Goal: Information Seeking & Learning: Learn about a topic

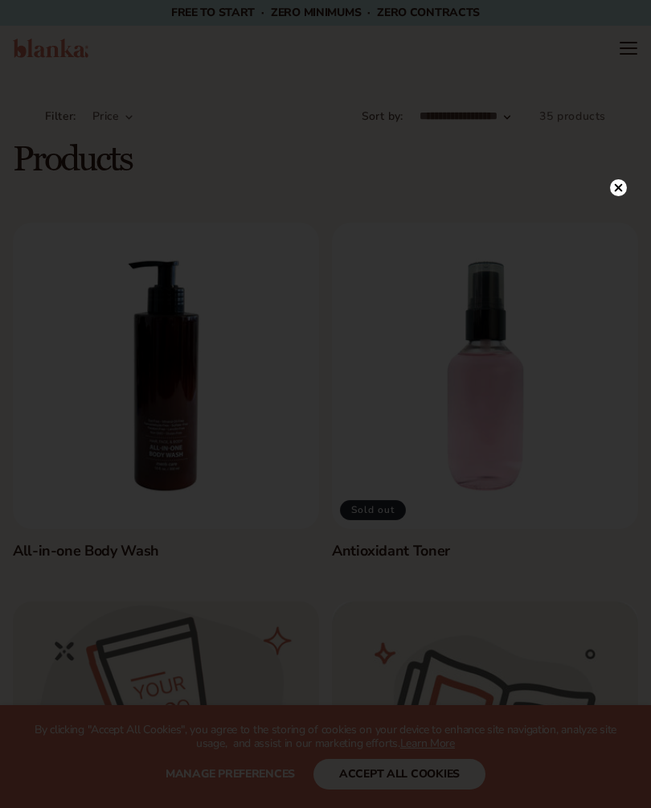
click at [610, 190] on icon at bounding box center [618, 187] width 17 height 17
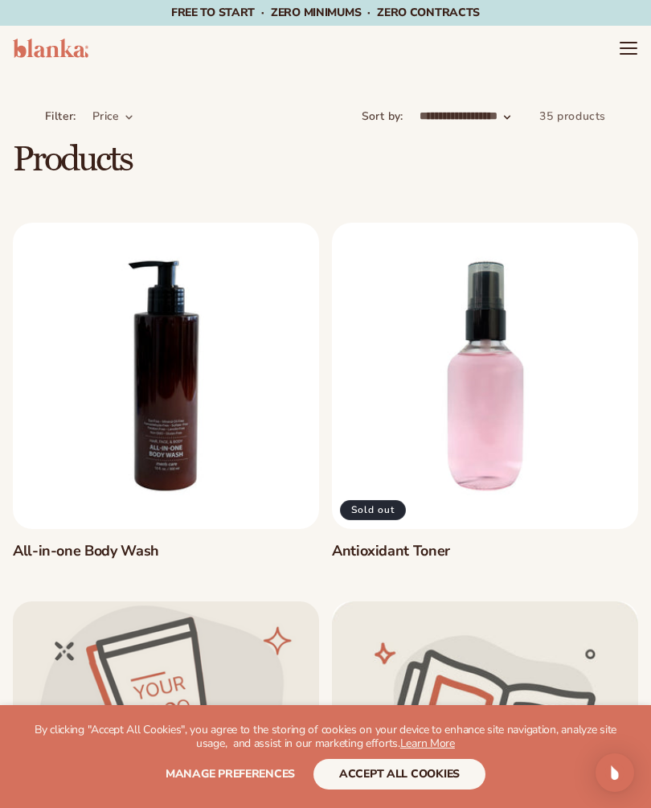
click at [625, 51] on icon "Menu" at bounding box center [628, 48] width 19 height 19
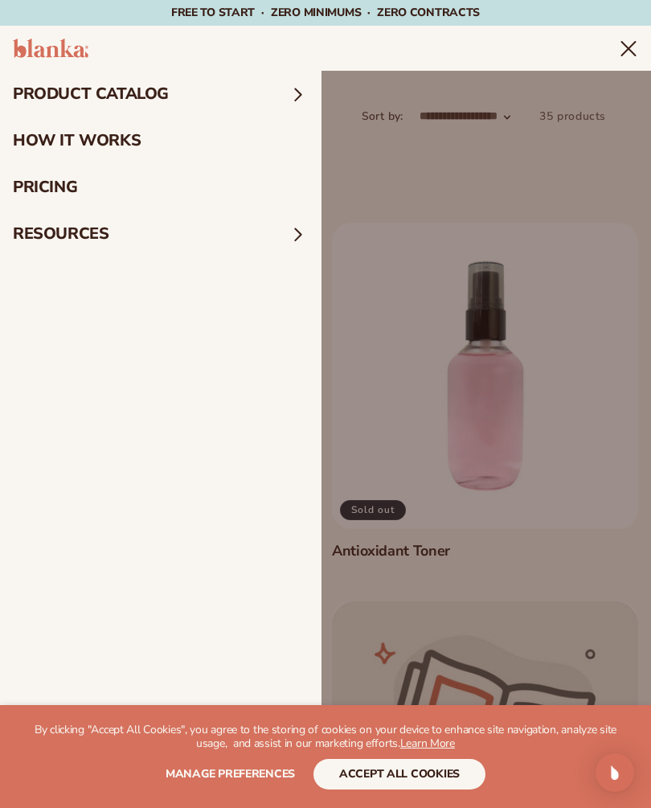
click at [300, 89] on span at bounding box center [298, 94] width 21 height 21
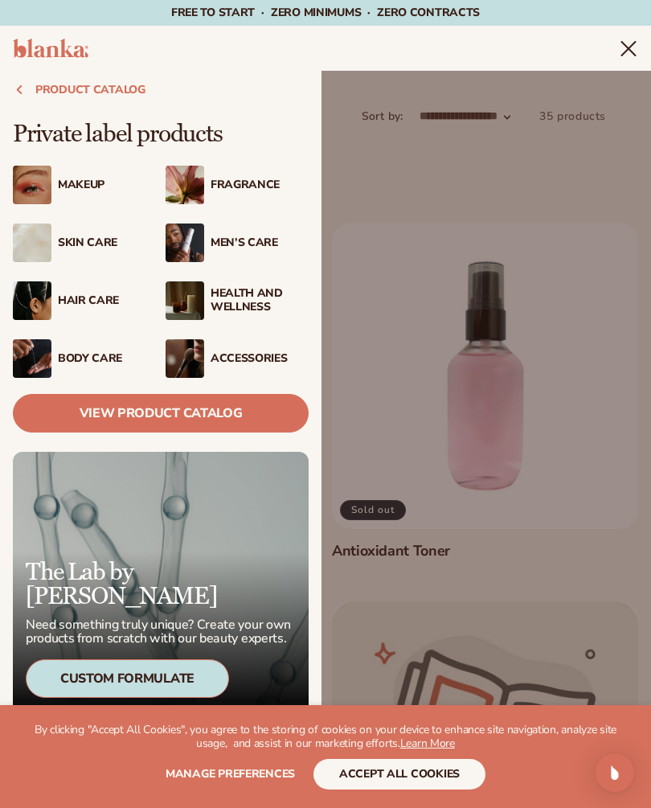
click at [97, 186] on div "Makeup" at bounding box center [107, 185] width 98 height 14
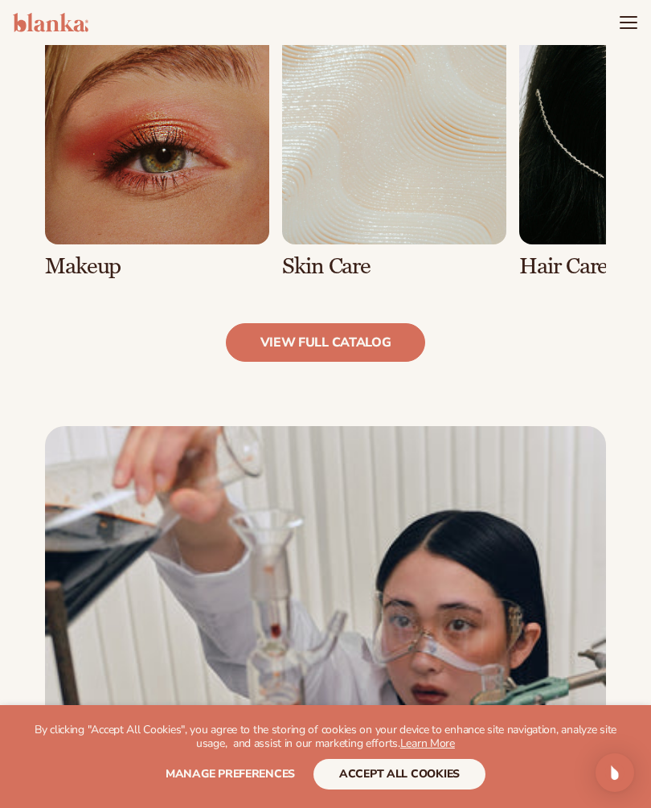
scroll to position [1177, 0]
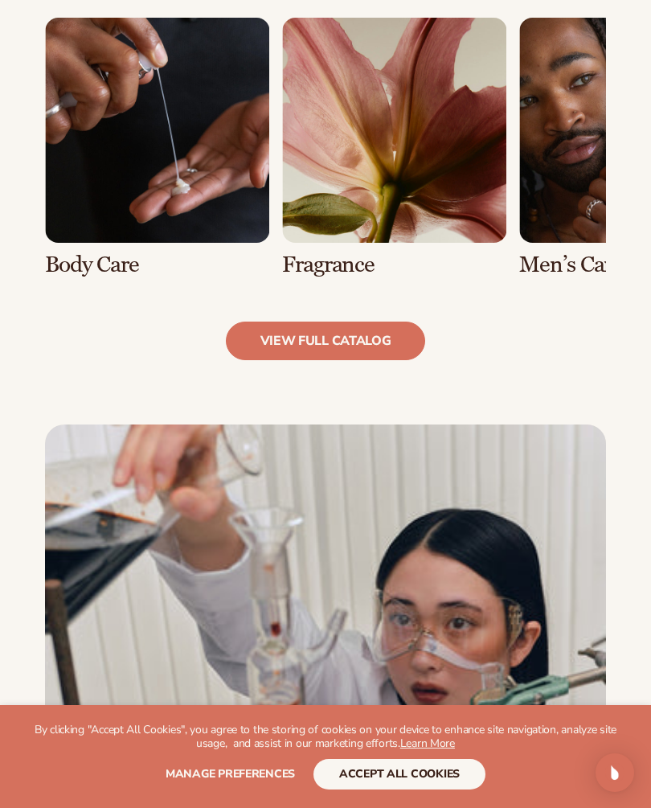
click at [406, 177] on link "5 / 8" at bounding box center [394, 147] width 224 height 259
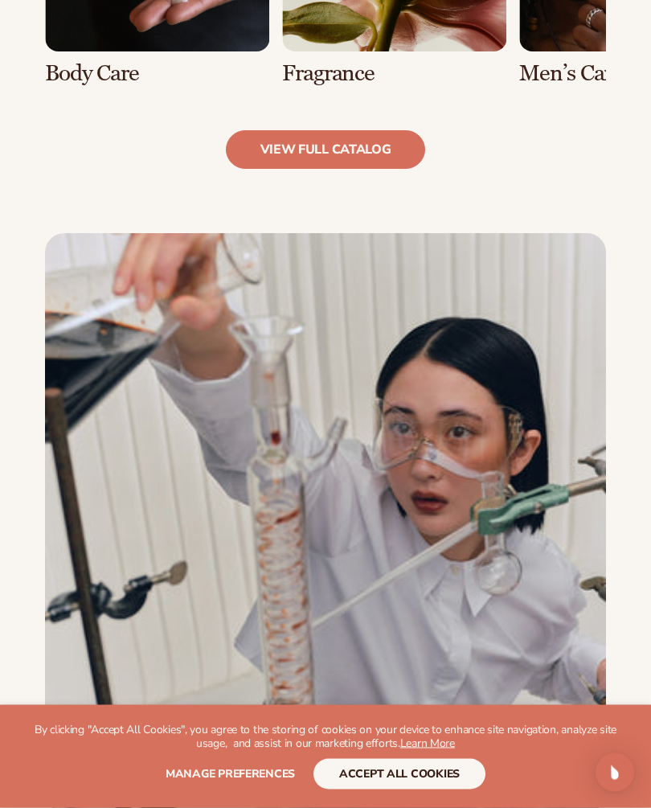
scroll to position [1368, 0]
click at [375, 142] on link "view full catalog" at bounding box center [326, 149] width 200 height 39
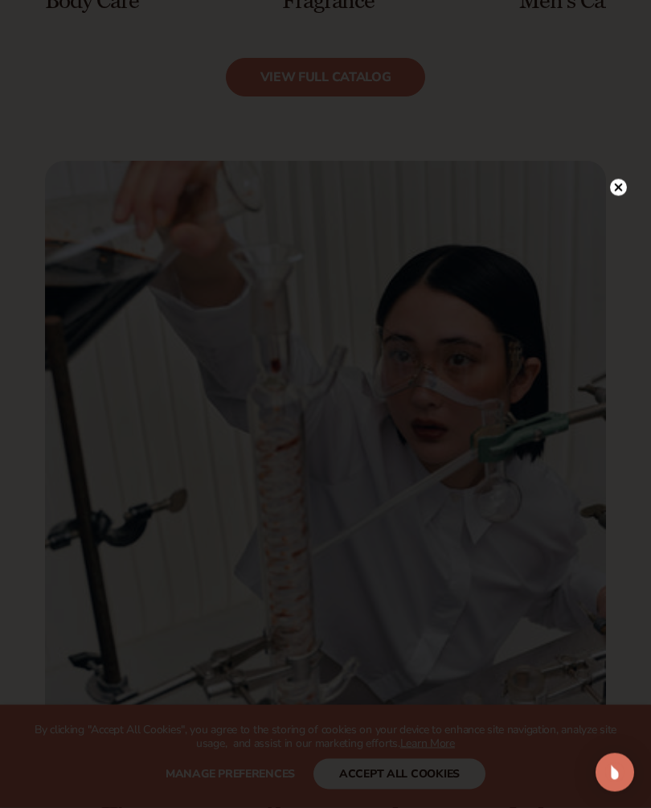
scroll to position [1440, 0]
click at [611, 202] on div at bounding box center [618, 188] width 17 height 28
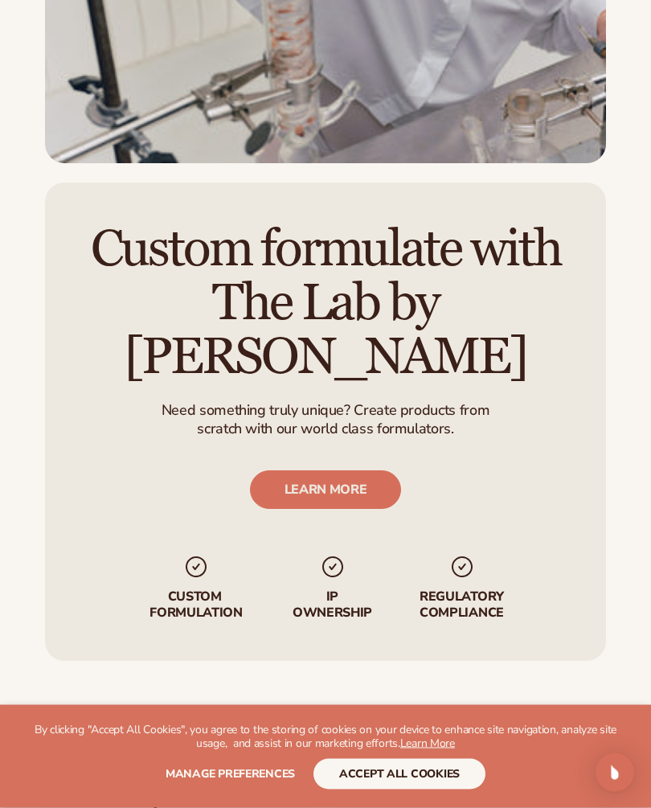
scroll to position [2017, 0]
click at [387, 789] on button "accept all cookies" at bounding box center [399, 774] width 172 height 31
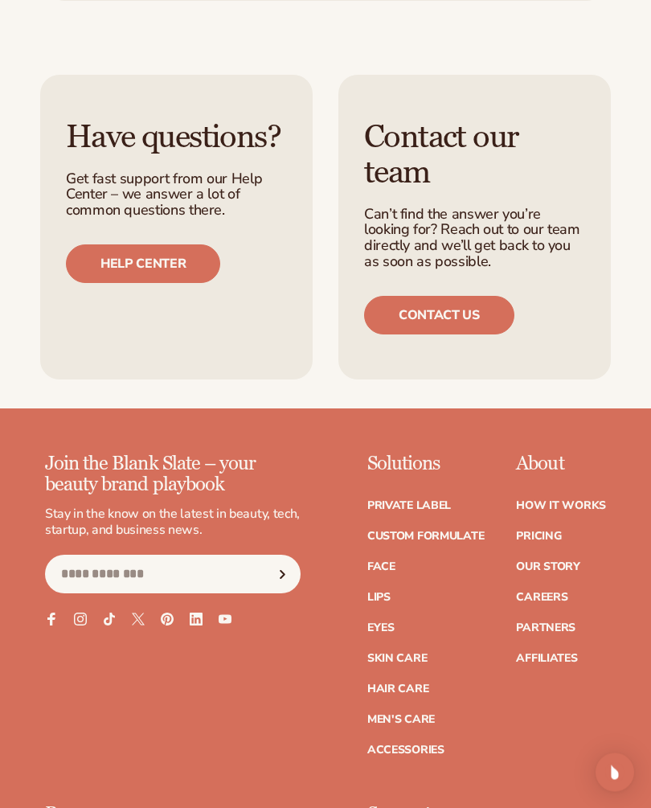
scroll to position [2676, 0]
click at [232, 555] on input "Email" at bounding box center [173, 574] width 256 height 39
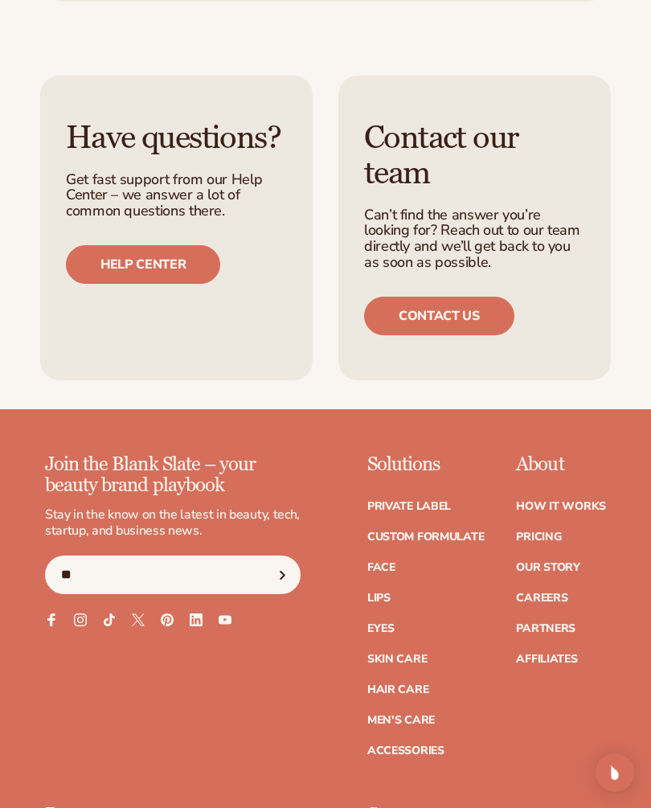
type input "*"
click at [549, 501] on link "How It Works" at bounding box center [561, 506] width 90 height 11
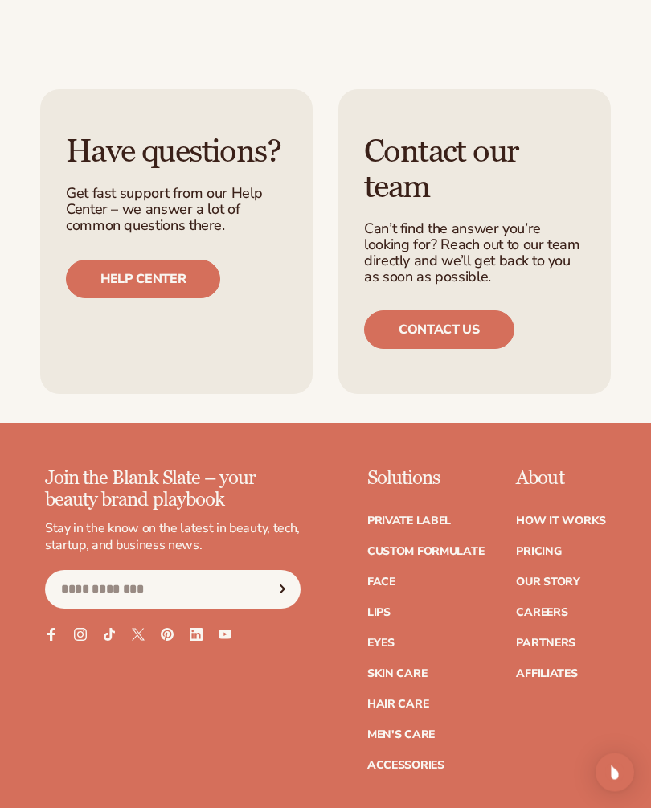
scroll to position [4254, 0]
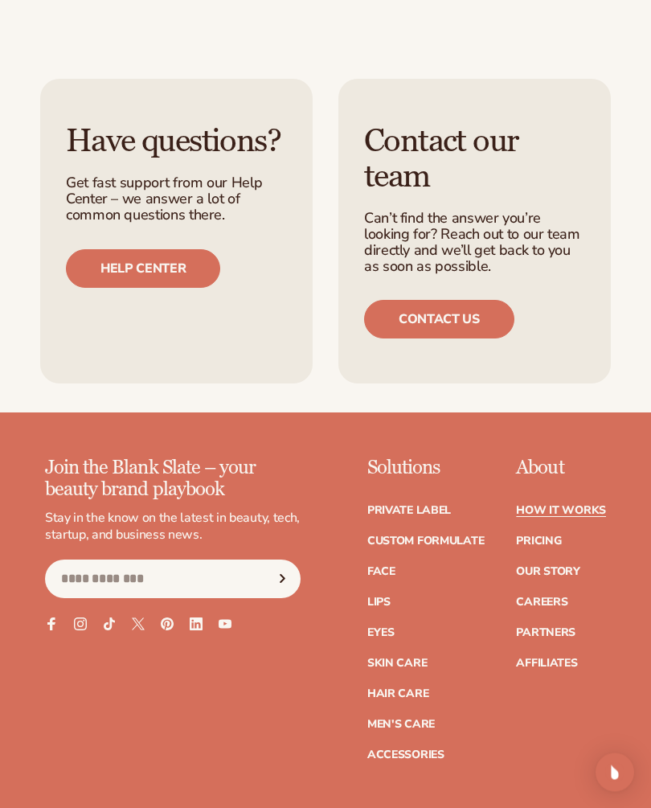
click at [540, 536] on link "Pricing" at bounding box center [538, 541] width 45 height 11
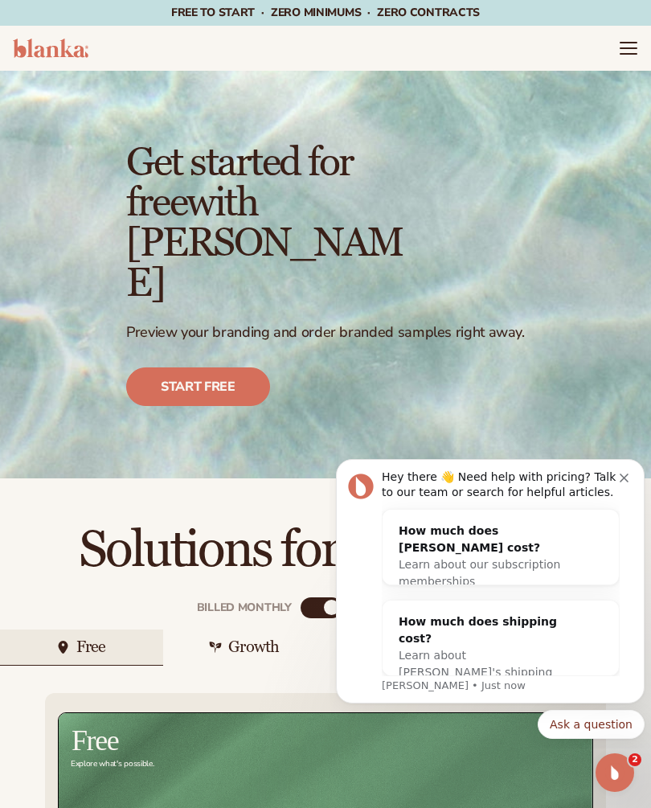
click at [526, 559] on div "Learn about our subscription memberships" at bounding box center [485, 573] width 172 height 34
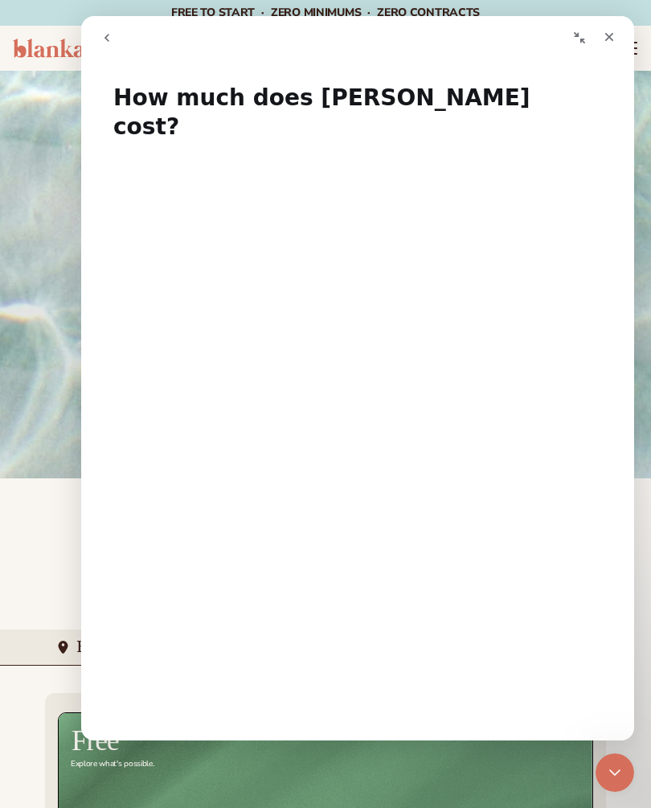
click at [616, 38] on div "Close" at bounding box center [609, 37] width 29 height 29
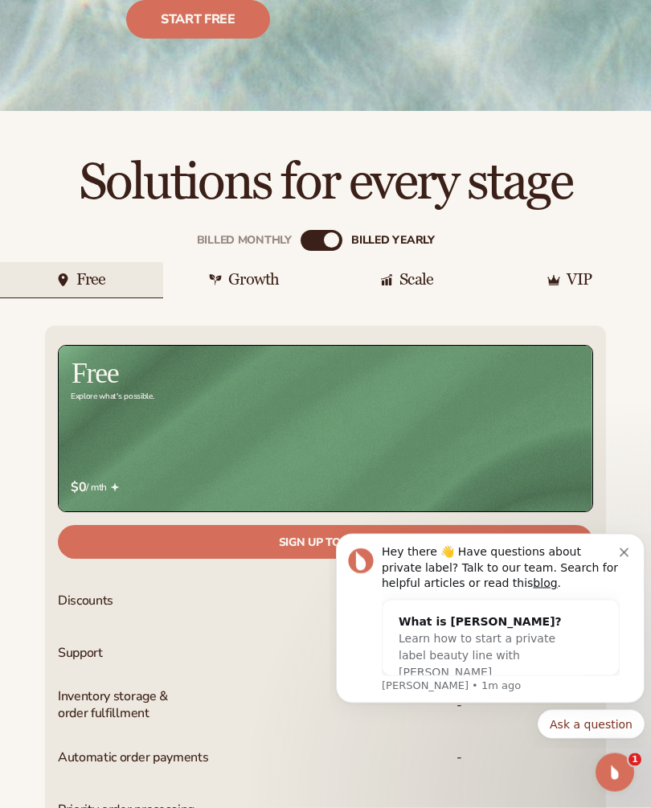
scroll to position [367, 0]
click at [273, 262] on div "Growth" at bounding box center [244, 280] width 163 height 36
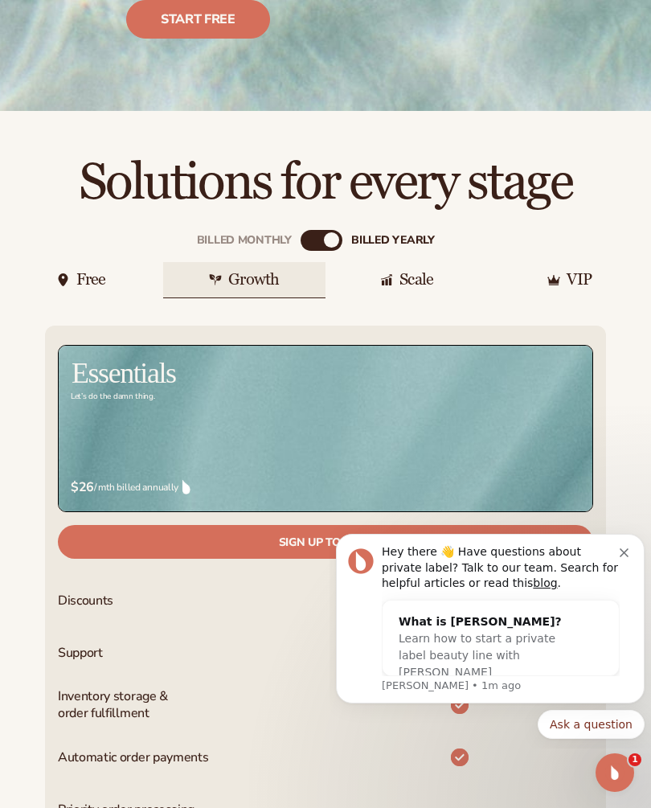
click at [312, 232] on div "Billed Monthly" at bounding box center [309, 240] width 16 height 16
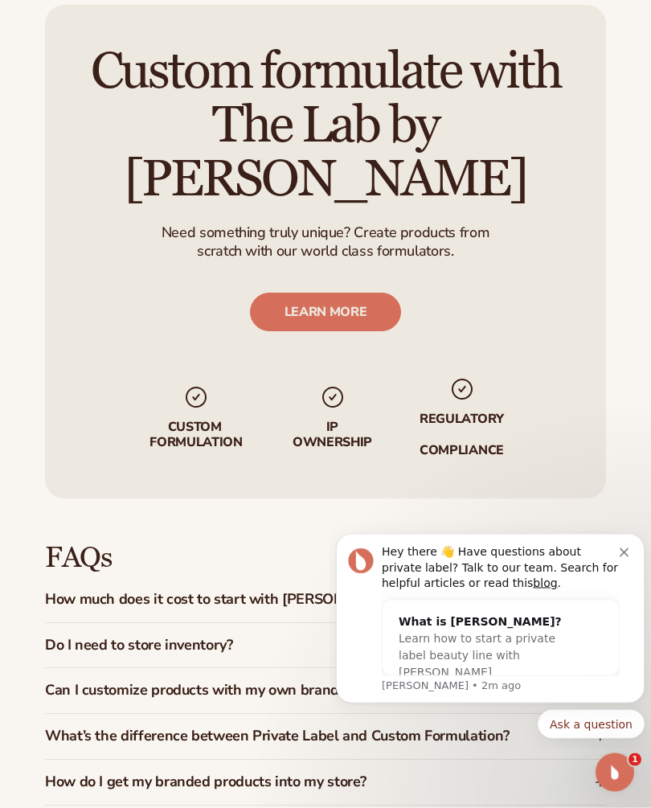
scroll to position [2202, 0]
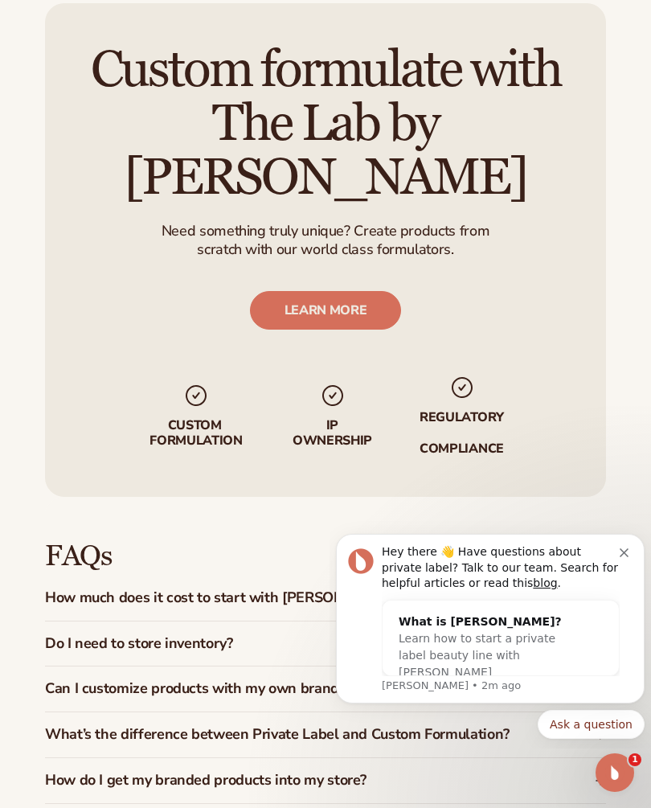
click at [620, 557] on icon "Dismiss notification" at bounding box center [624, 552] width 9 height 9
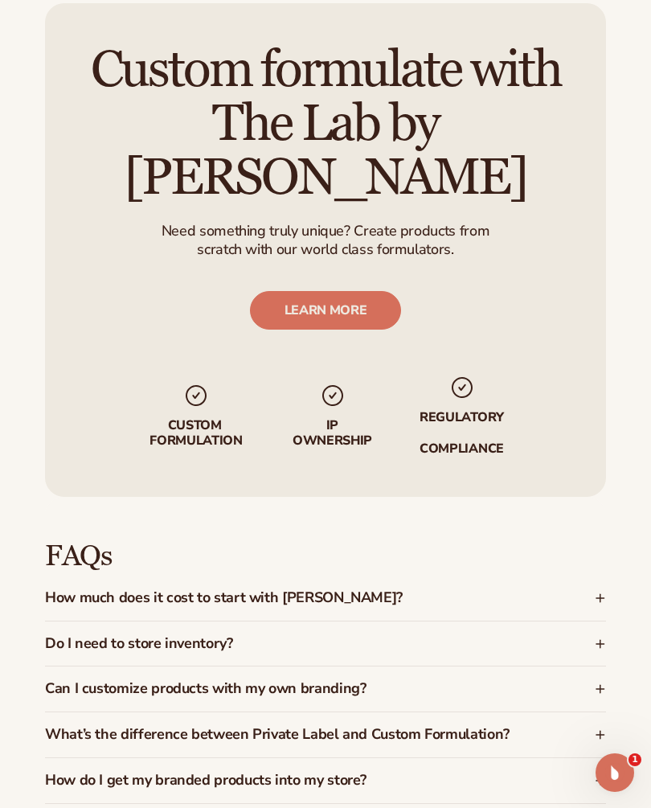
click at [314, 590] on h3 "How much does it cost to start with Blanka?" at bounding box center [291, 598] width 492 height 16
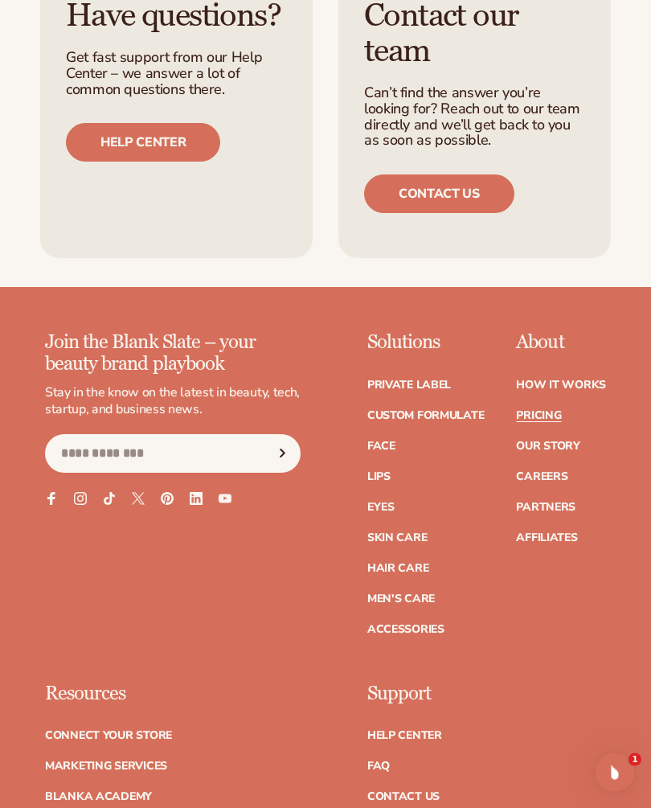
scroll to position [3317, 0]
click at [585, 379] on link "How It Works" at bounding box center [561, 384] width 90 height 11
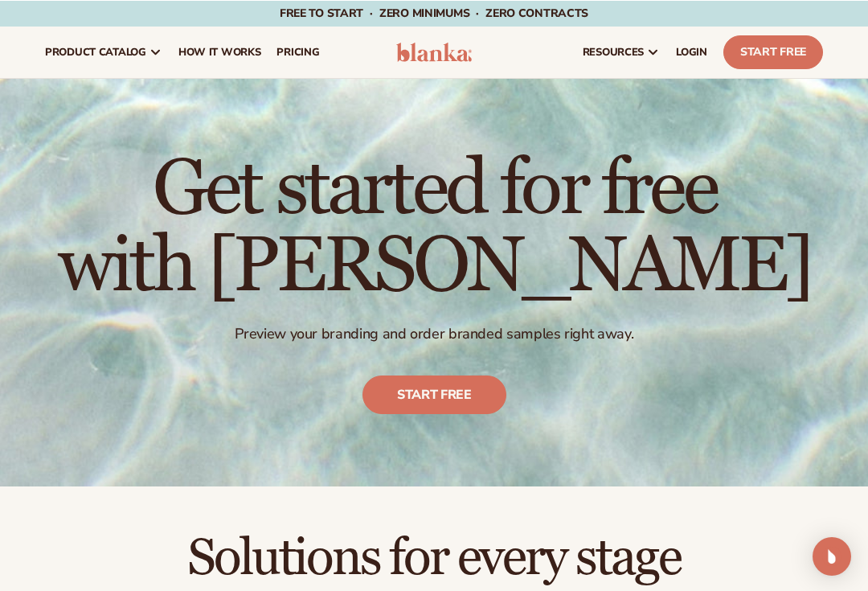
click at [307, 51] on span "pricing" at bounding box center [297, 51] width 43 height 13
click at [503, 434] on div "Get started for free with Blanka Preview your branding and order branded sample…" at bounding box center [434, 281] width 753 height 327
click at [443, 393] on link "Start free" at bounding box center [434, 394] width 144 height 39
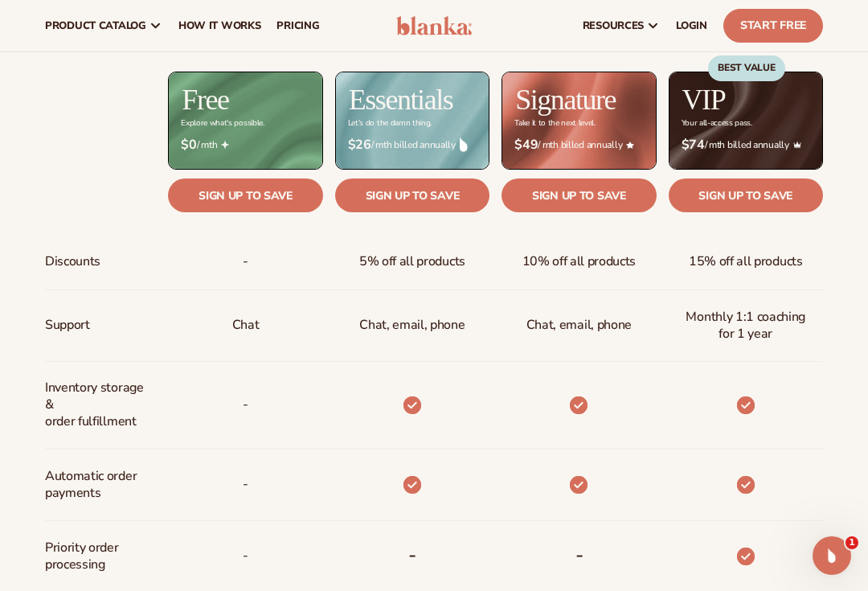
scroll to position [629, 0]
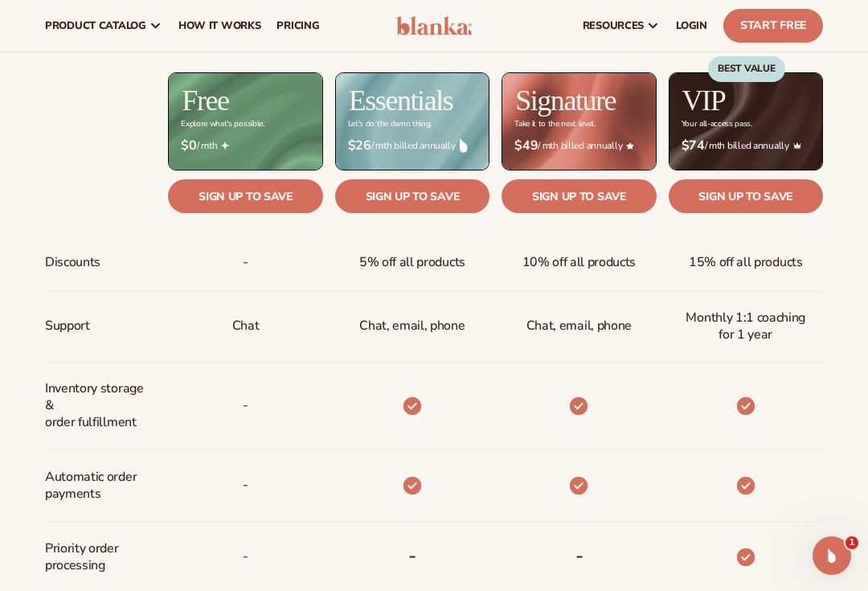
click at [608, 201] on link "Sign up to save" at bounding box center [579, 196] width 154 height 34
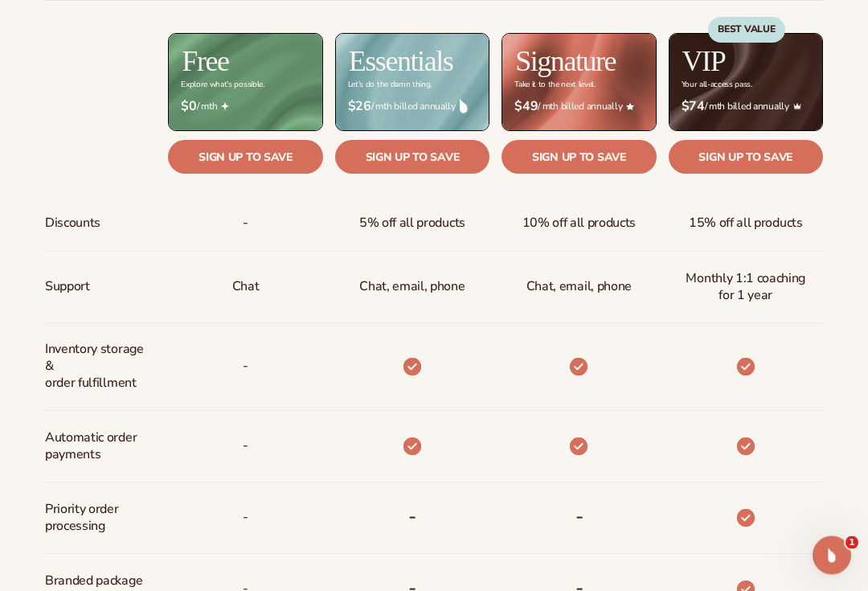
scroll to position [669, 0]
click at [761, 156] on link "Sign up to save" at bounding box center [746, 157] width 154 height 34
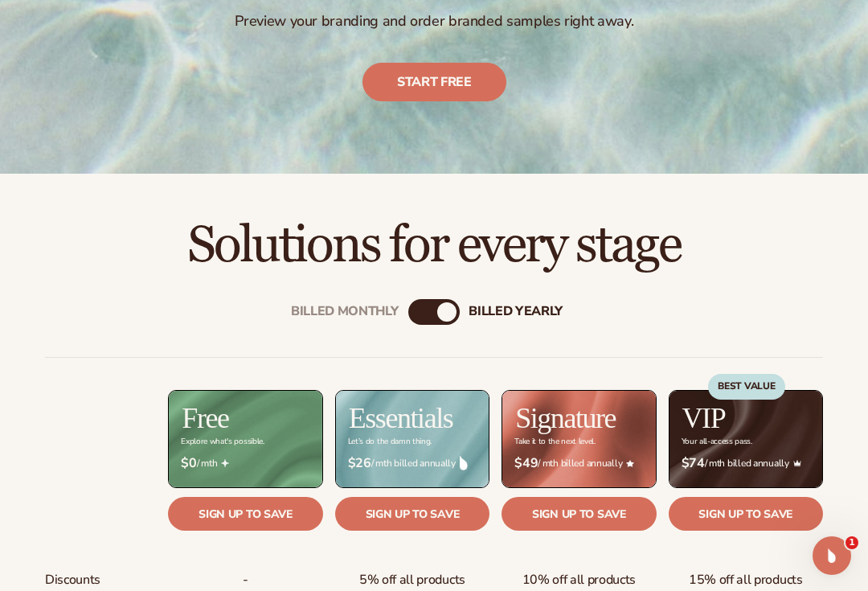
scroll to position [319, 0]
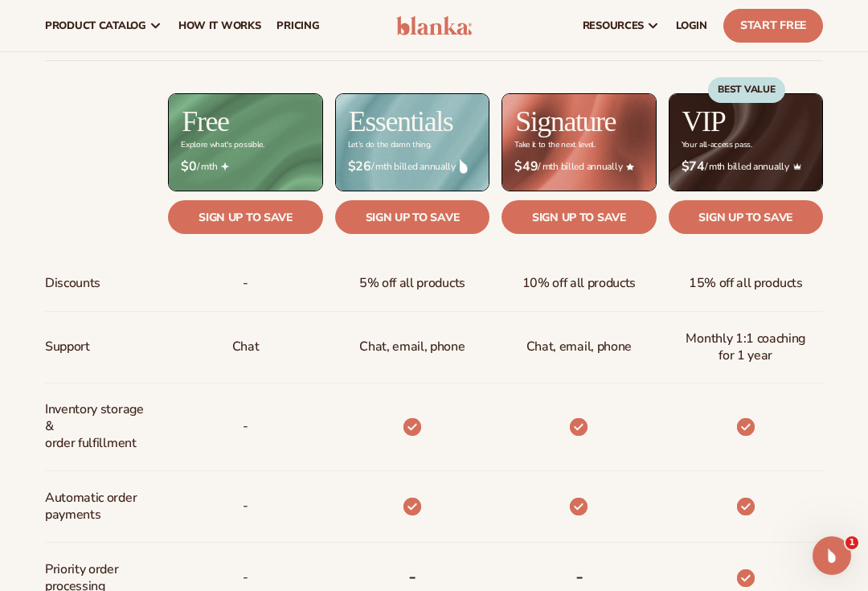
scroll to position [608, 0]
click at [263, 219] on link "Sign up to save" at bounding box center [245, 218] width 154 height 34
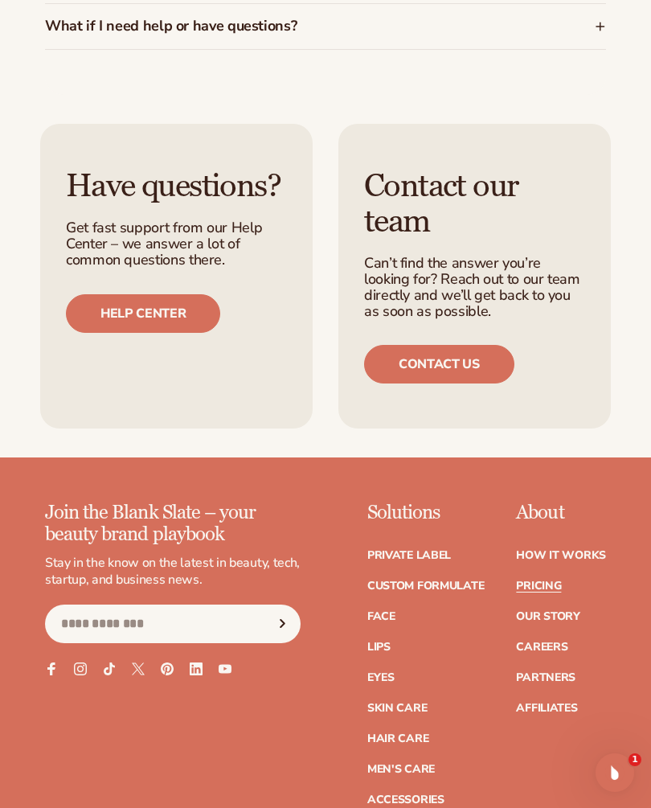
scroll to position [2225, 0]
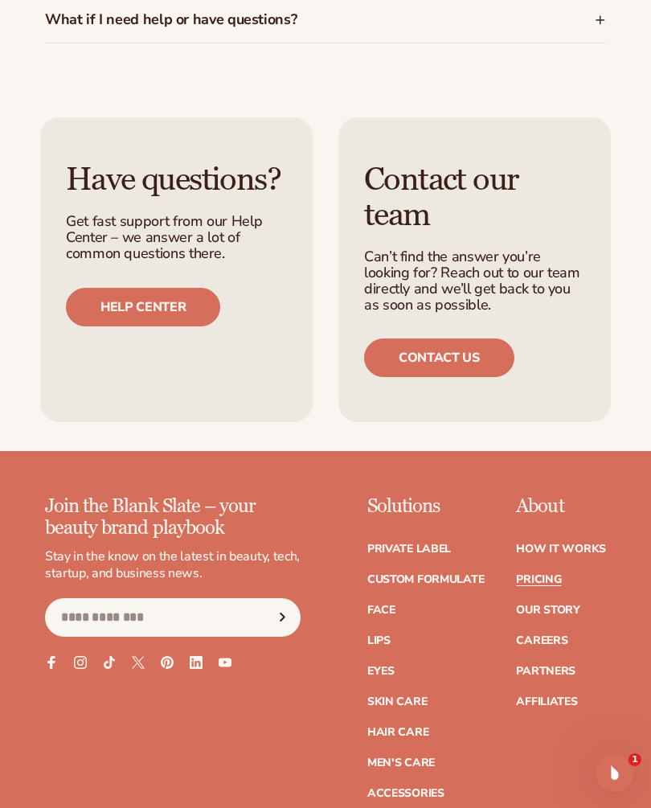
click at [551, 574] on link "Pricing" at bounding box center [538, 579] width 45 height 11
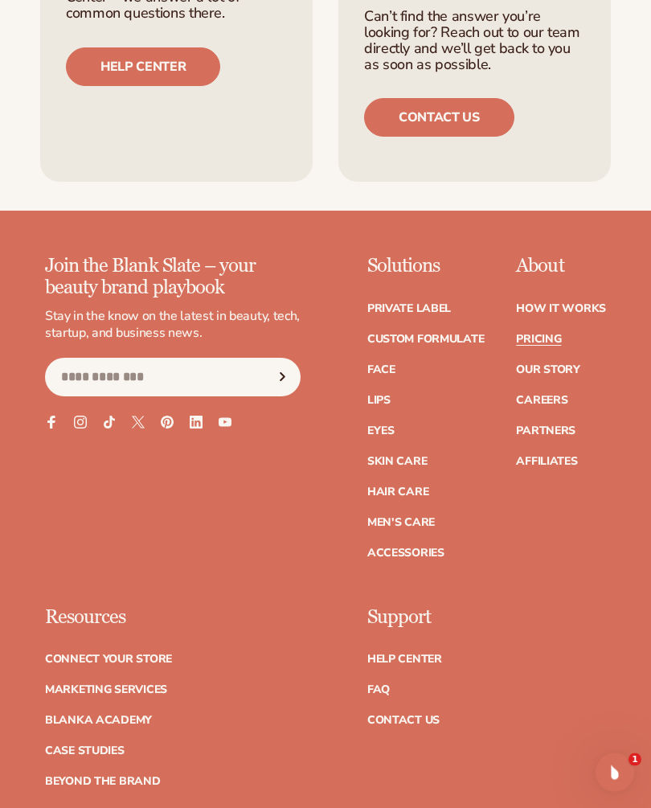
scroll to position [3392, 0]
click at [148, 653] on link "Connect your store" at bounding box center [108, 658] width 127 height 11
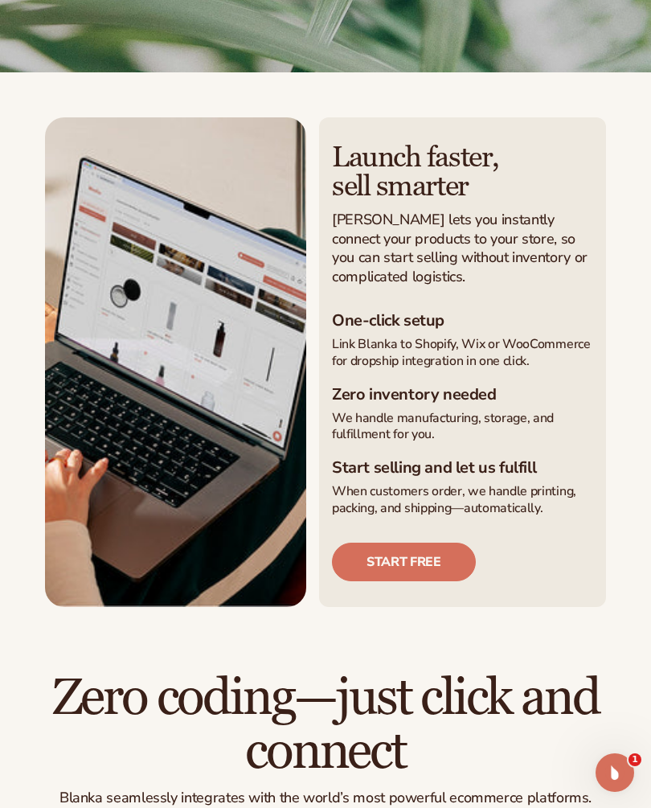
click at [433, 563] on link "Start free" at bounding box center [404, 562] width 144 height 39
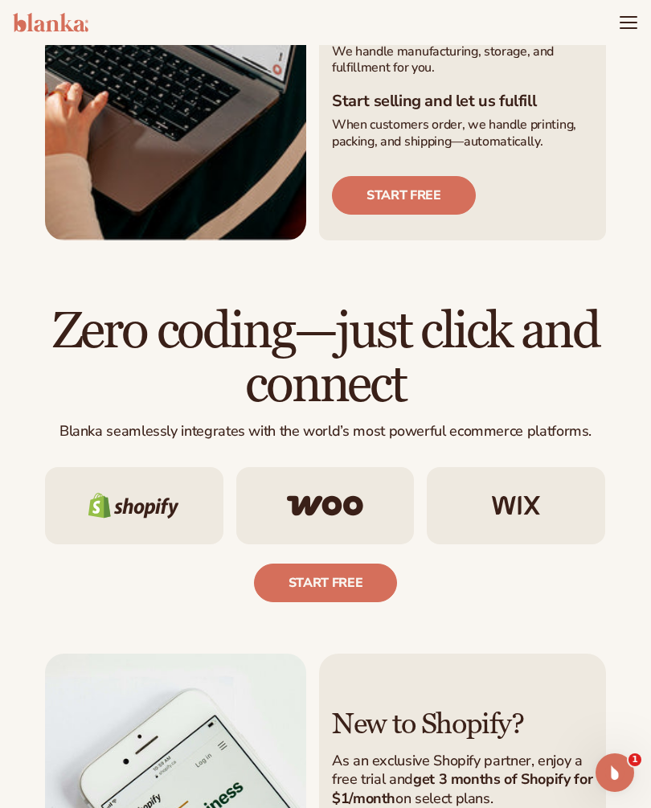
scroll to position [610, 0]
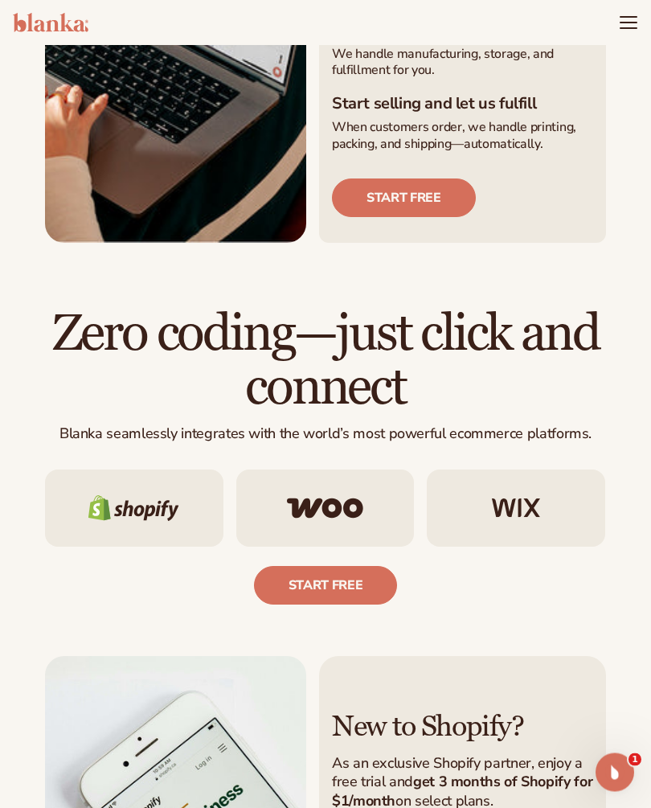
click at [624, 31] on icon "Menu" at bounding box center [628, 22] width 19 height 19
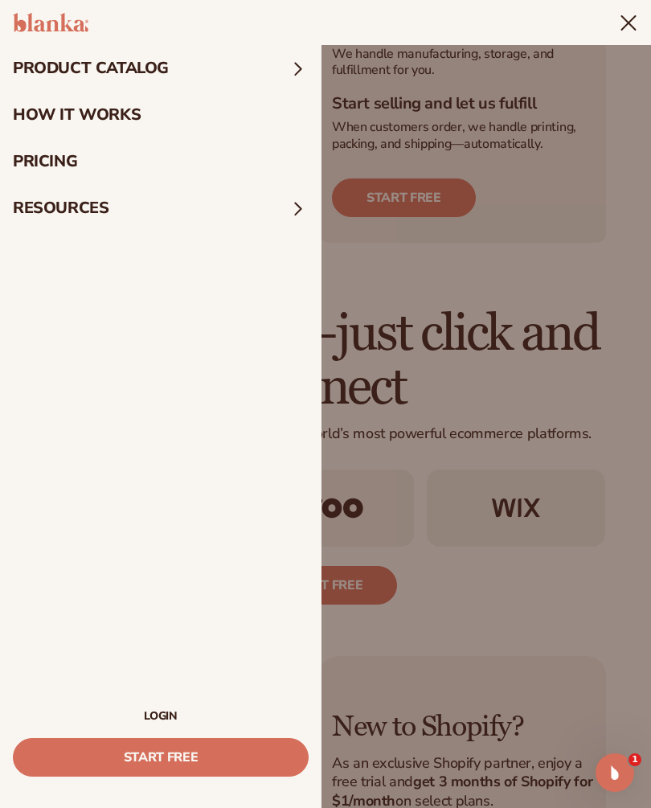
click at [282, 65] on summary "product catalog" at bounding box center [160, 68] width 321 height 47
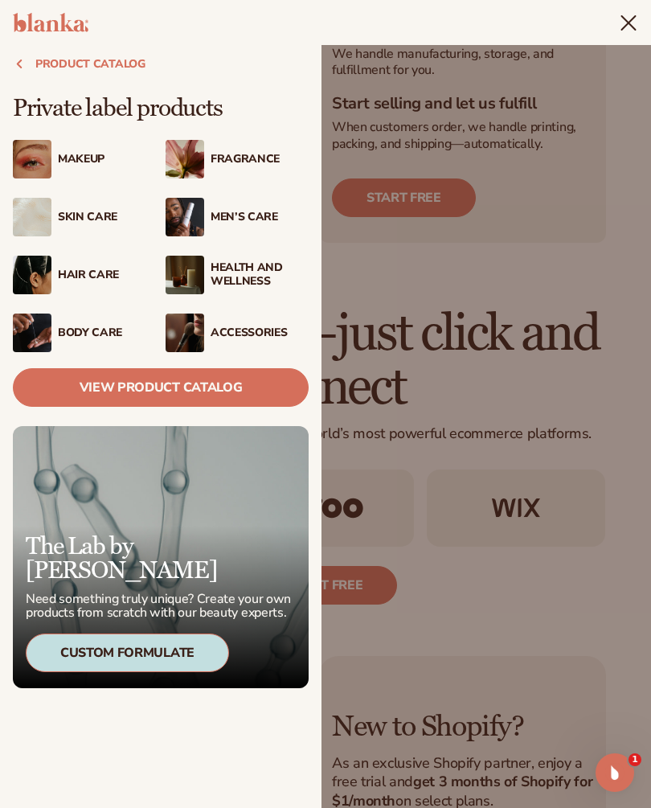
click at [252, 157] on div "Fragrance" at bounding box center [260, 160] width 98 height 14
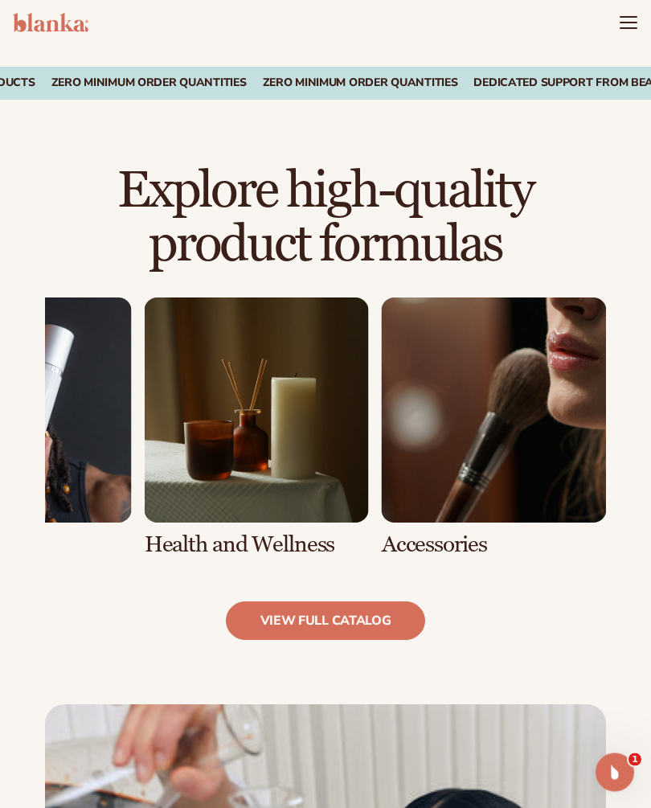
scroll to position [897, 0]
click at [324, 608] on link "view full catalog" at bounding box center [326, 620] width 200 height 39
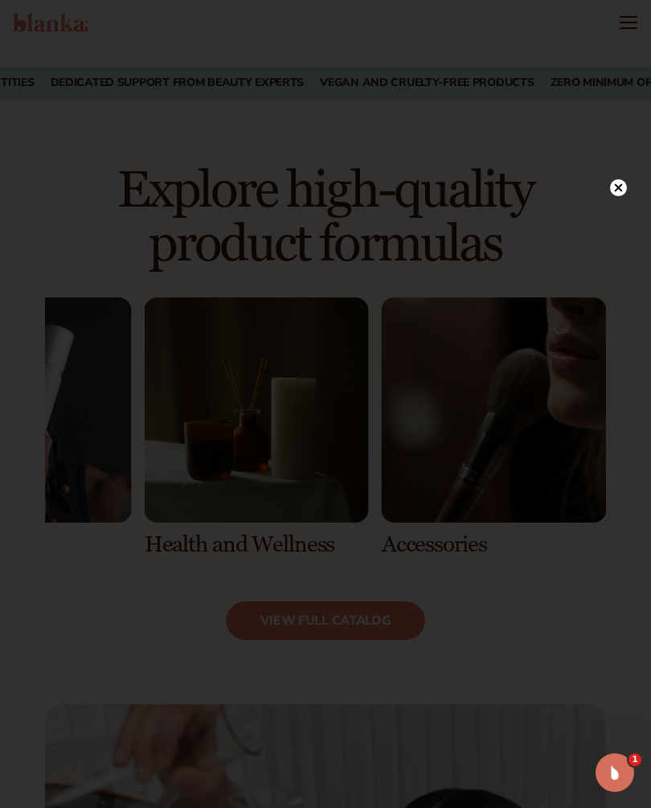
click at [616, 192] on icon at bounding box center [619, 188] width 8 height 8
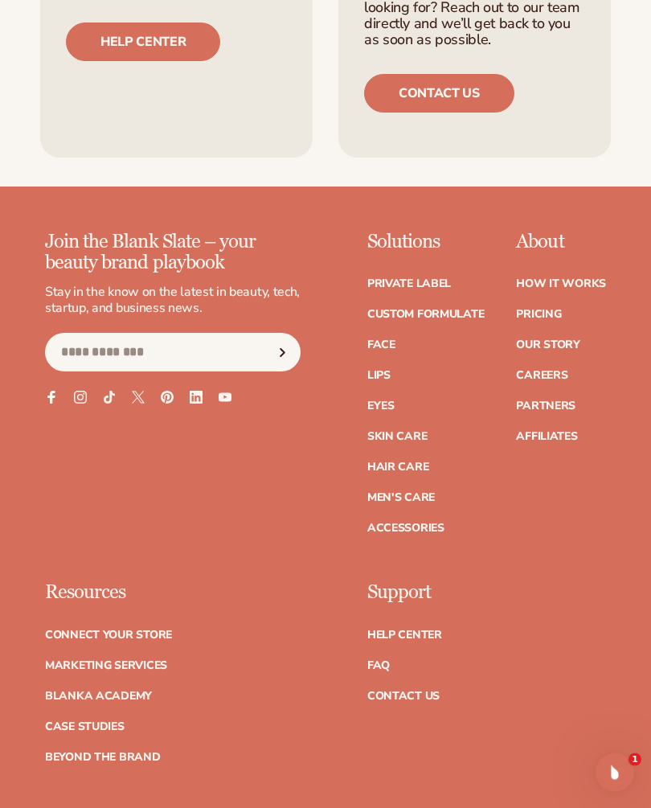
scroll to position [2898, 0]
click at [557, 309] on link "Pricing" at bounding box center [538, 314] width 45 height 11
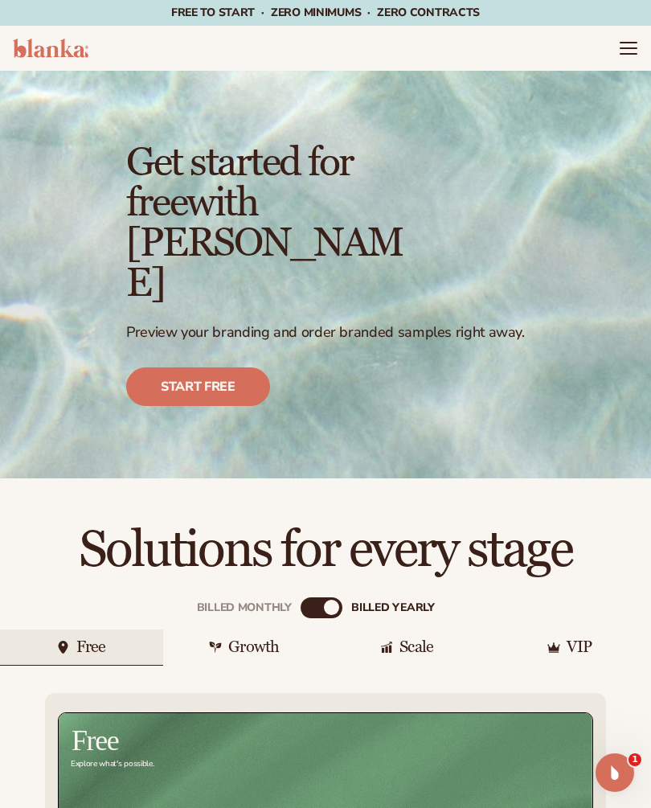
click at [312, 600] on div "Billed Monthly" at bounding box center [309, 608] width 16 height 16
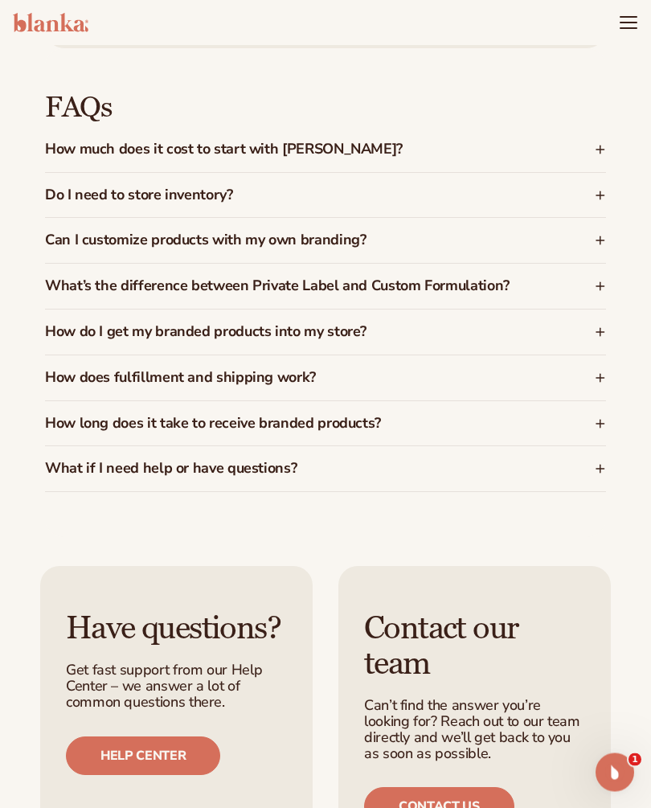
scroll to position [2645, 0]
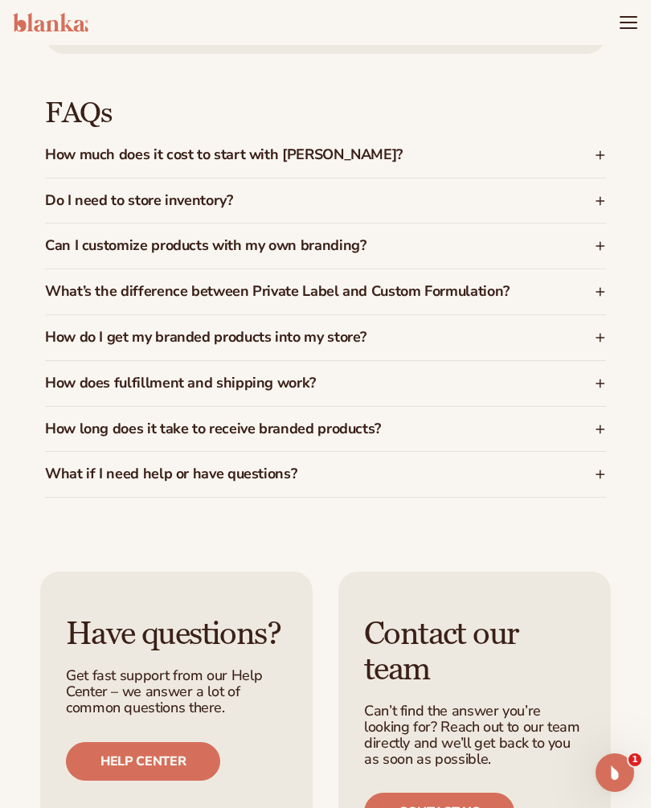
click at [619, 233] on div "FAQs How much does it cost to start with [PERSON_NAME]? [PERSON_NAME] offers a …" at bounding box center [325, 298] width 651 height 489
click at [576, 375] on div "How does fulfillment and shipping work?" at bounding box center [315, 383] width 540 height 16
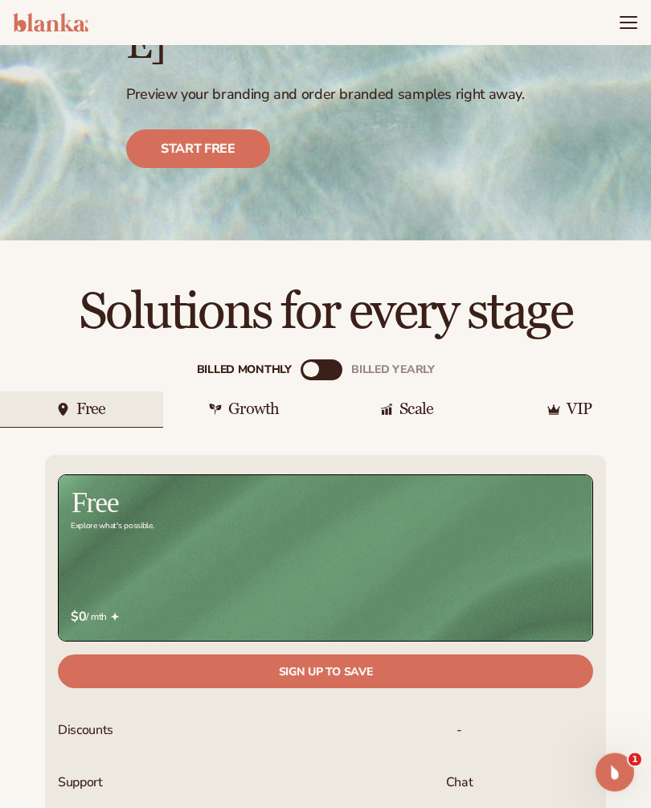
click at [252, 402] on div "Growth" at bounding box center [253, 410] width 51 height 16
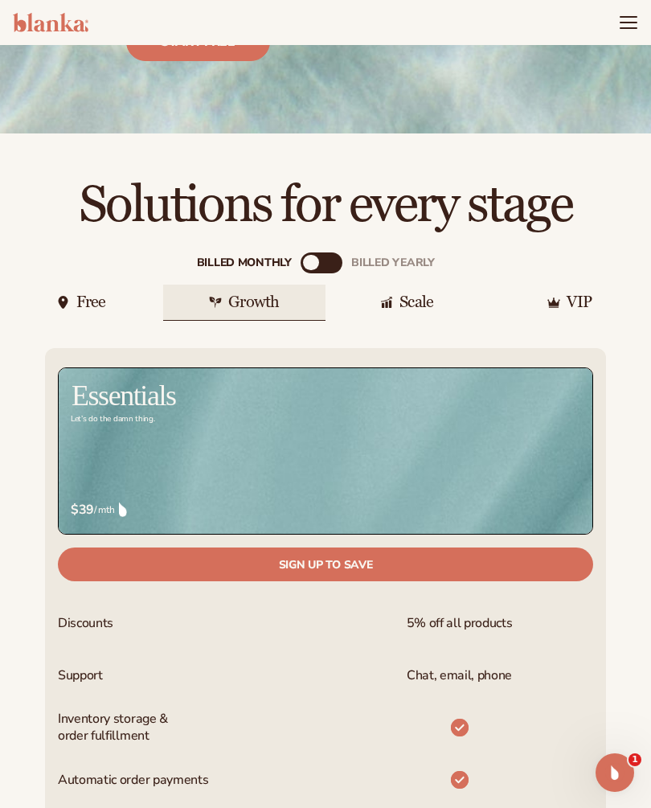
scroll to position [342, 0]
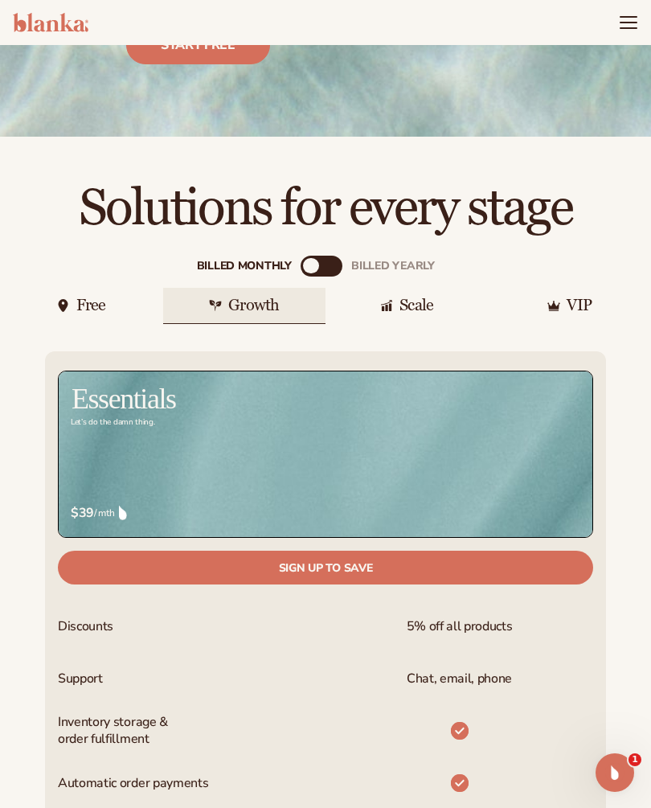
click at [457, 551] on link "Sign up to save" at bounding box center [325, 568] width 535 height 34
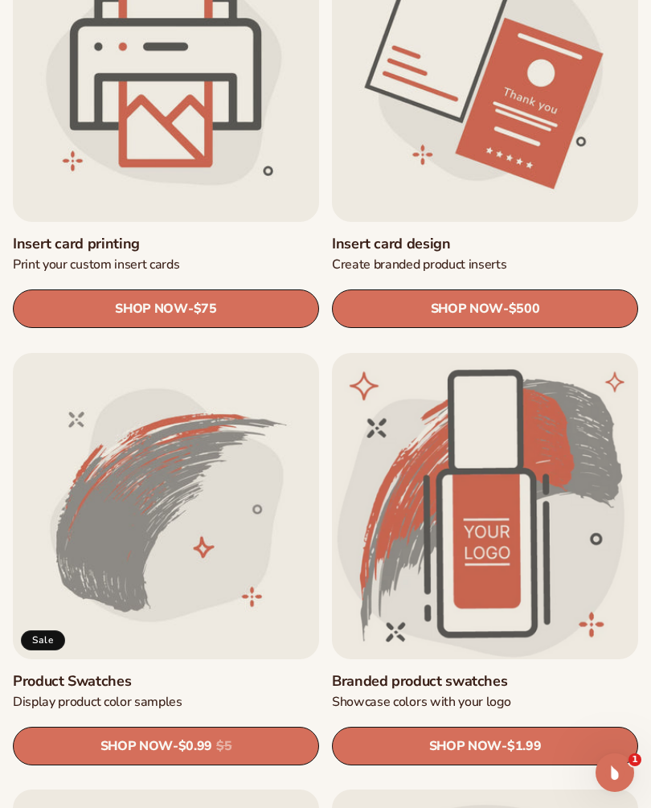
scroll to position [1082, 0]
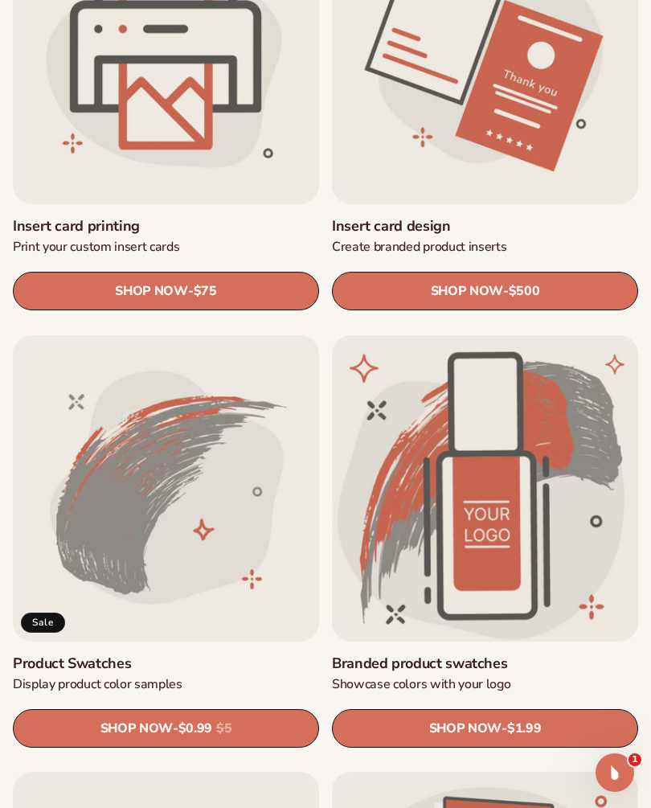
click at [502, 718] on link "SHOP NOW - Regular price $1.99 Sale price $1.99 Regular price Unit price / per" at bounding box center [485, 728] width 306 height 39
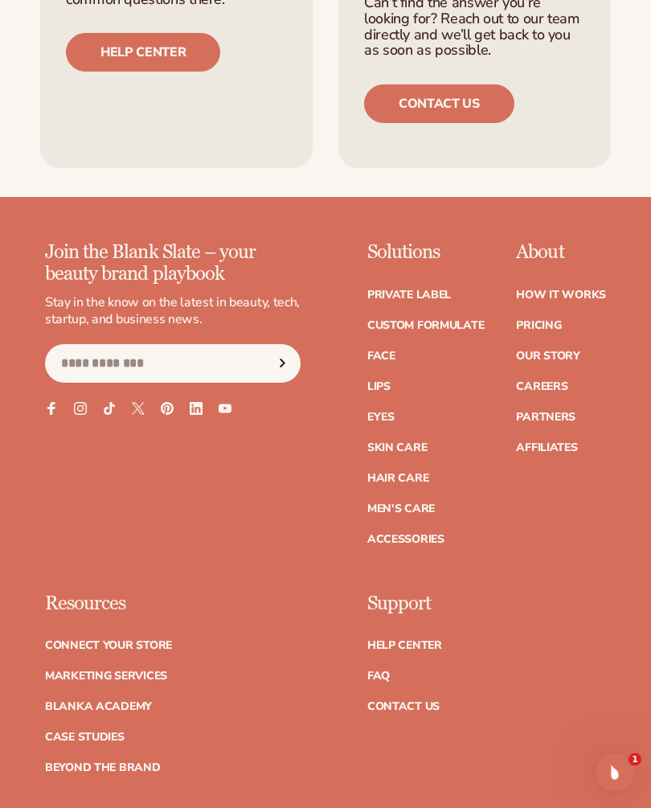
scroll to position [2055, 0]
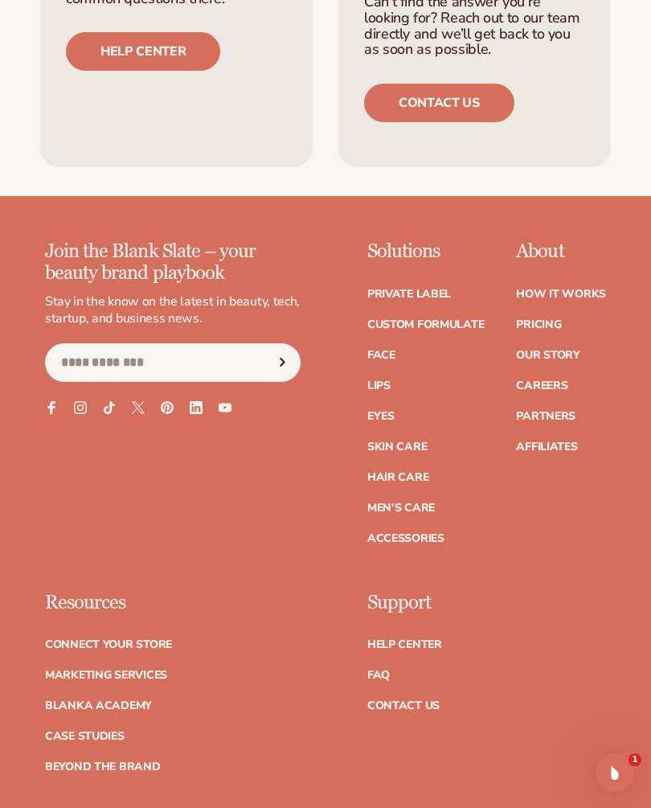
click at [324, 467] on div "Join the Blank Slate – your beauty brand playbook Stay in the know on the lates…" at bounding box center [325, 506] width 561 height 531
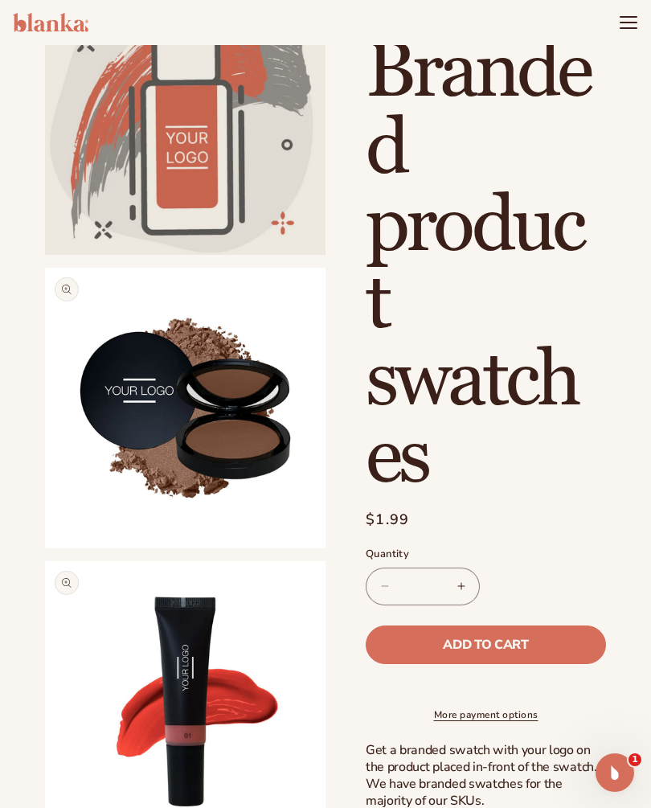
scroll to position [0, 0]
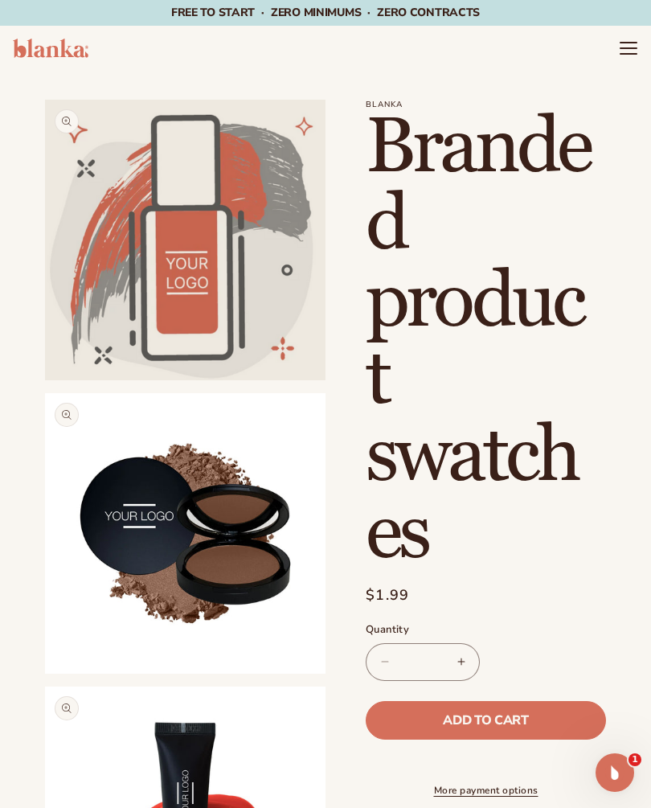
click at [637, 56] on icon "Menu" at bounding box center [628, 48] width 19 height 19
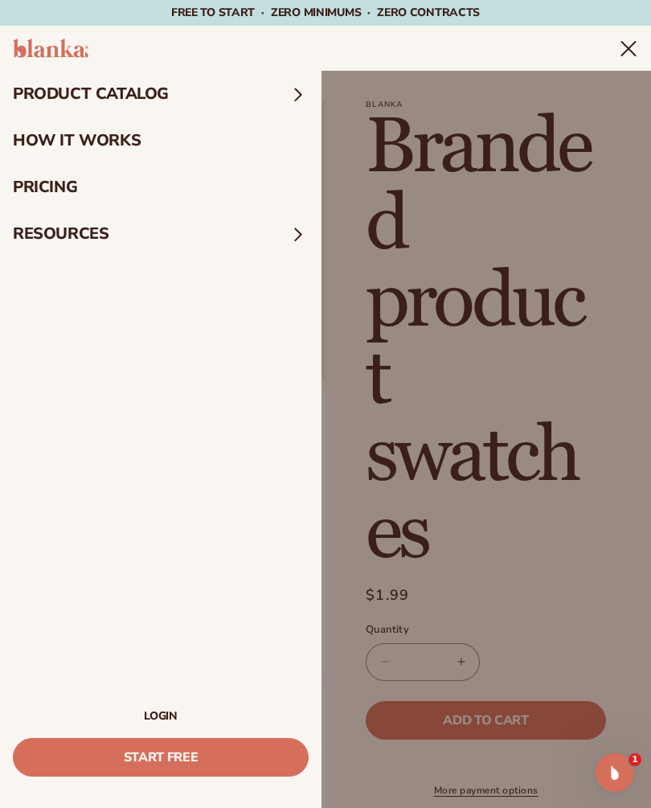
click at [297, 85] on span at bounding box center [298, 94] width 21 height 21
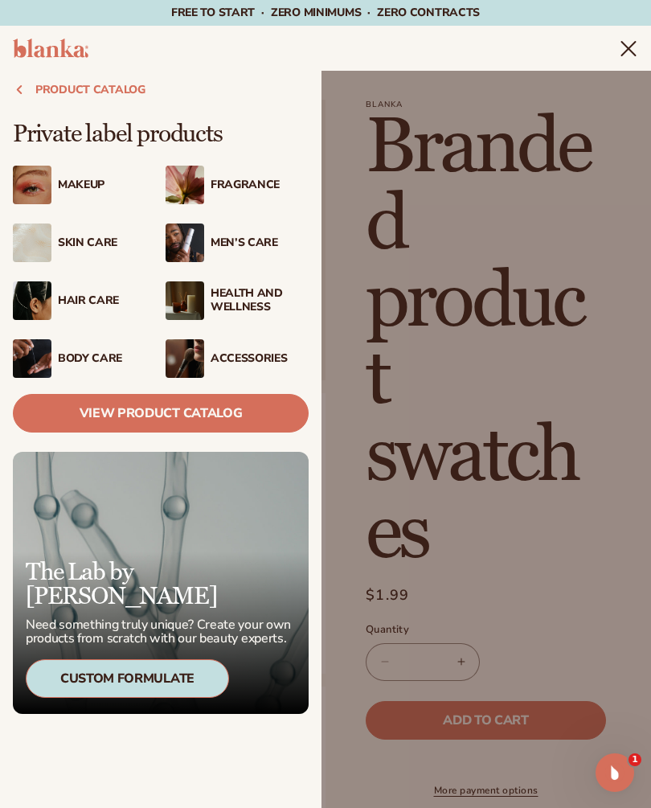
click at [253, 357] on div "Accessories" at bounding box center [260, 359] width 98 height 14
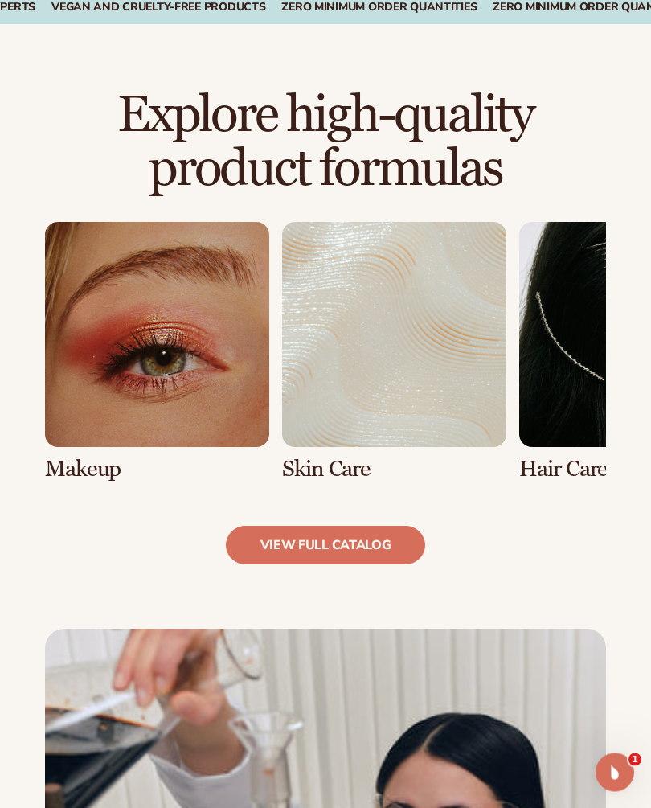
scroll to position [972, 0]
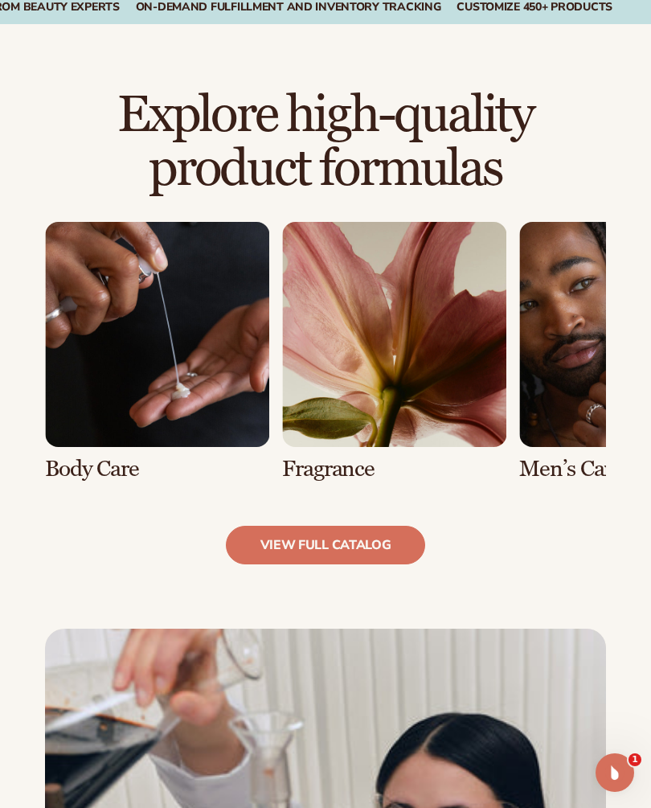
click at [371, 535] on link "view full catalog" at bounding box center [326, 545] width 200 height 39
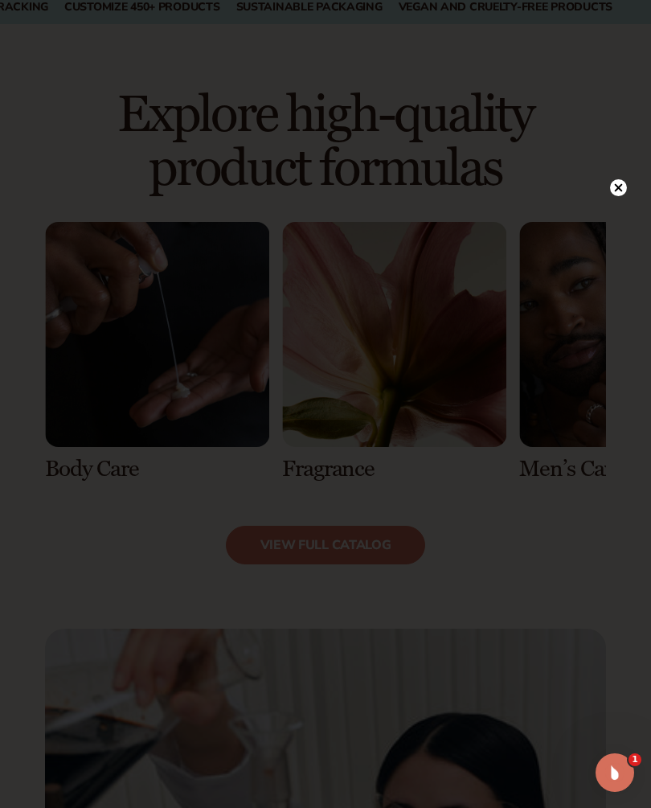
click at [621, 195] on icon at bounding box center [618, 187] width 17 height 17
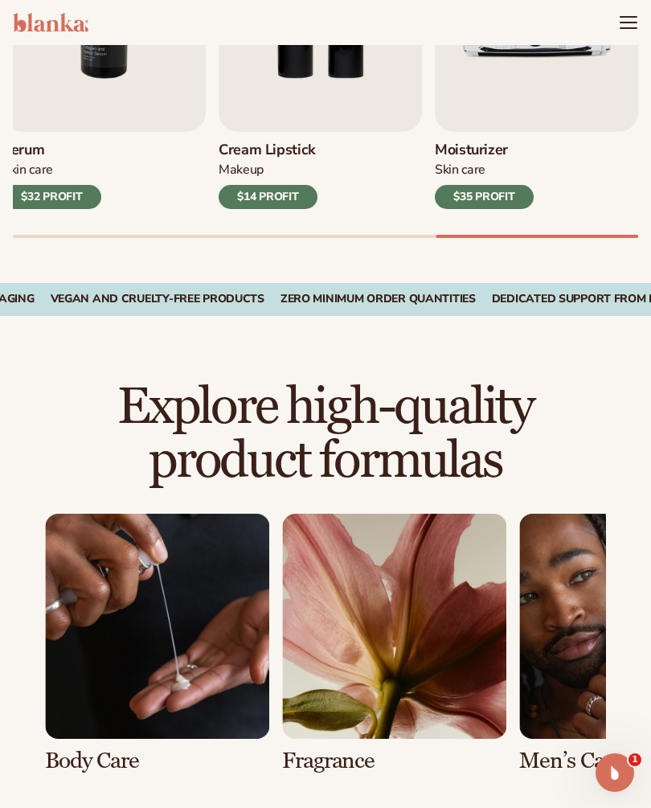
scroll to position [680, 0]
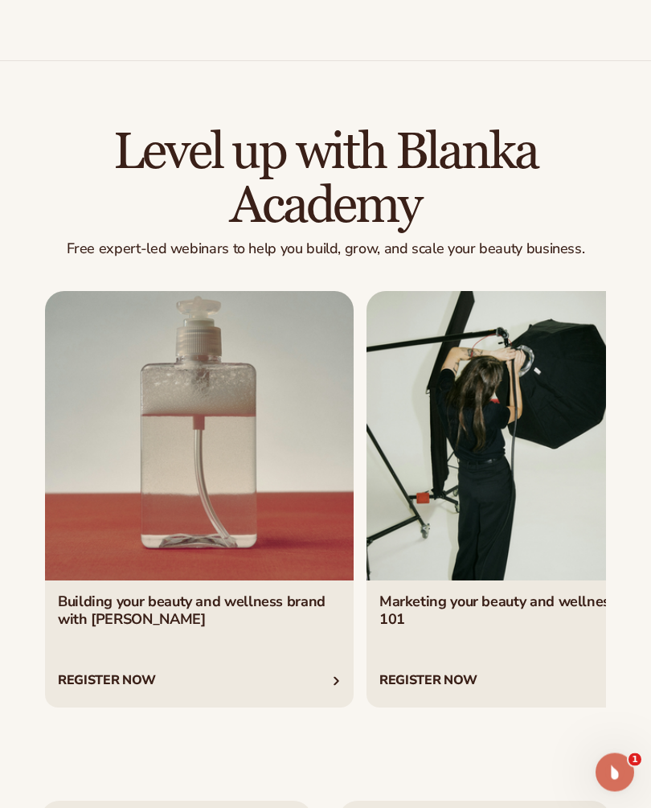
scroll to position [4491, 0]
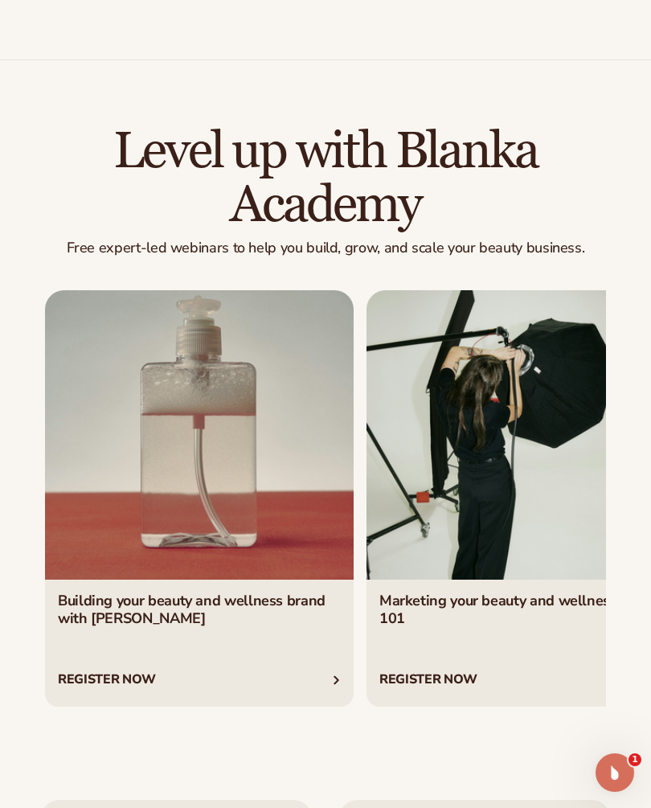
click at [485, 538] on link "2 / 4" at bounding box center [520, 498] width 309 height 417
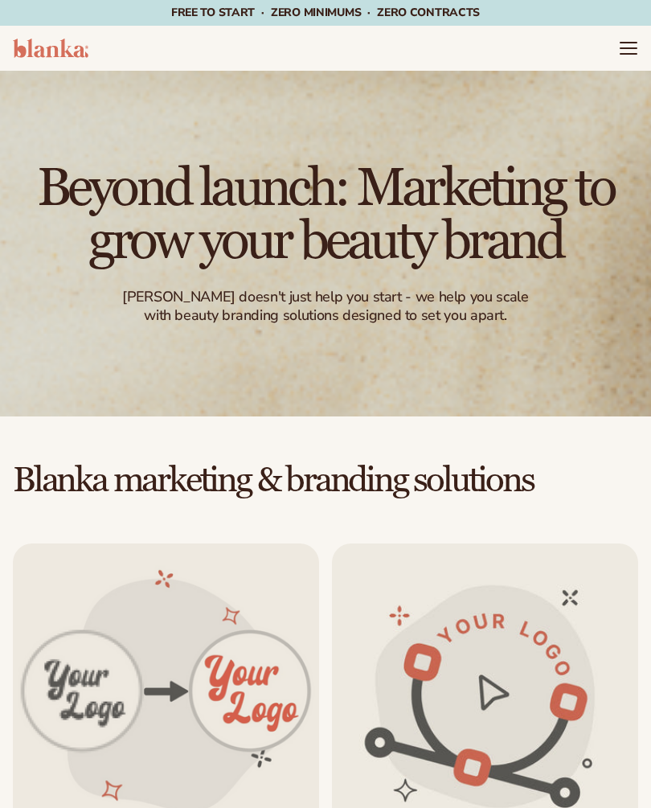
scroll to position [4520, 0]
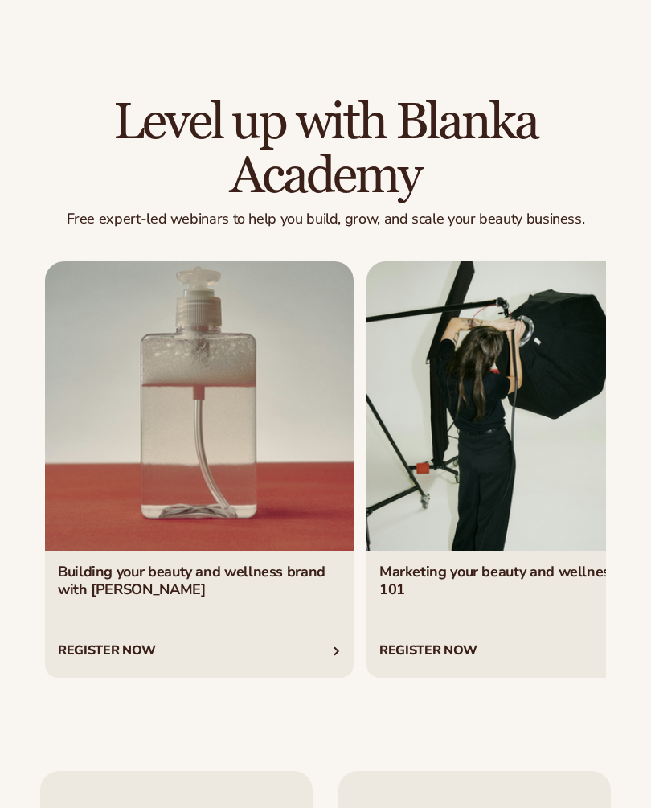
click at [255, 477] on link "1 / 4" at bounding box center [199, 469] width 309 height 417
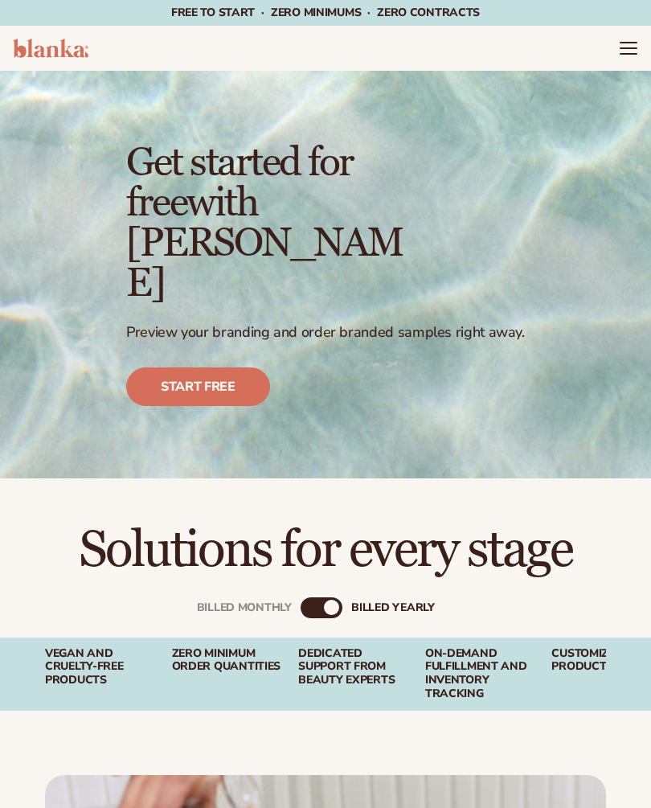
scroll to position [342, 0]
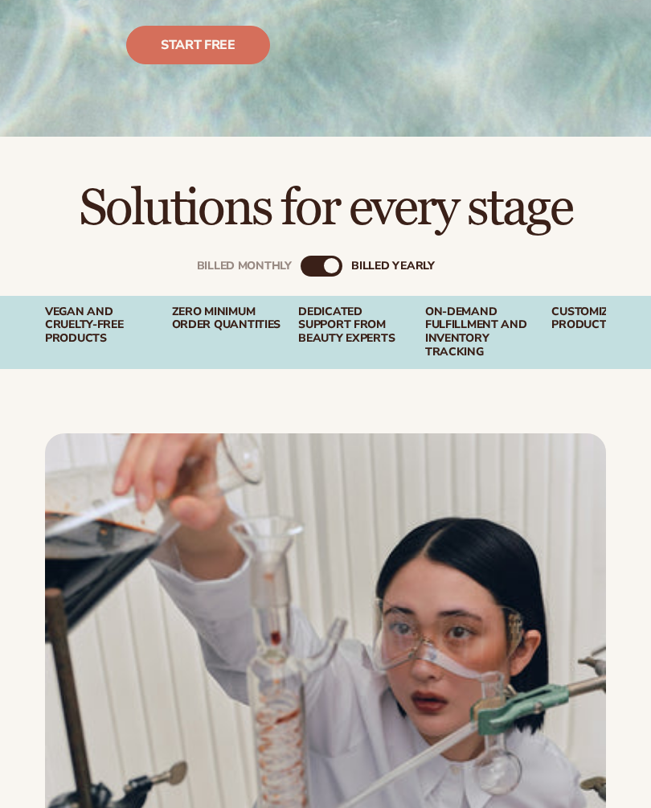
click at [317, 236] on div "Billed Monthly billed Yearly" at bounding box center [325, 265] width 651 height 59
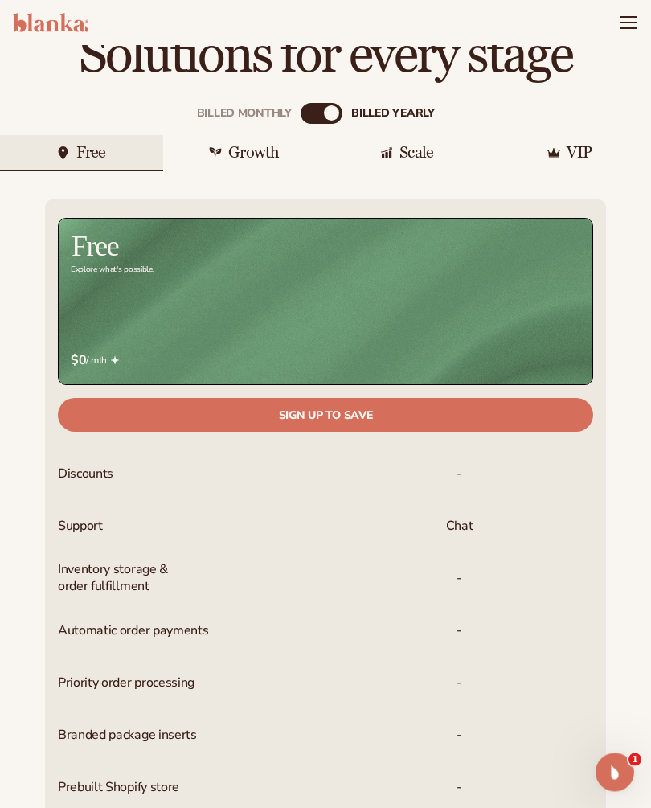
scroll to position [492, 0]
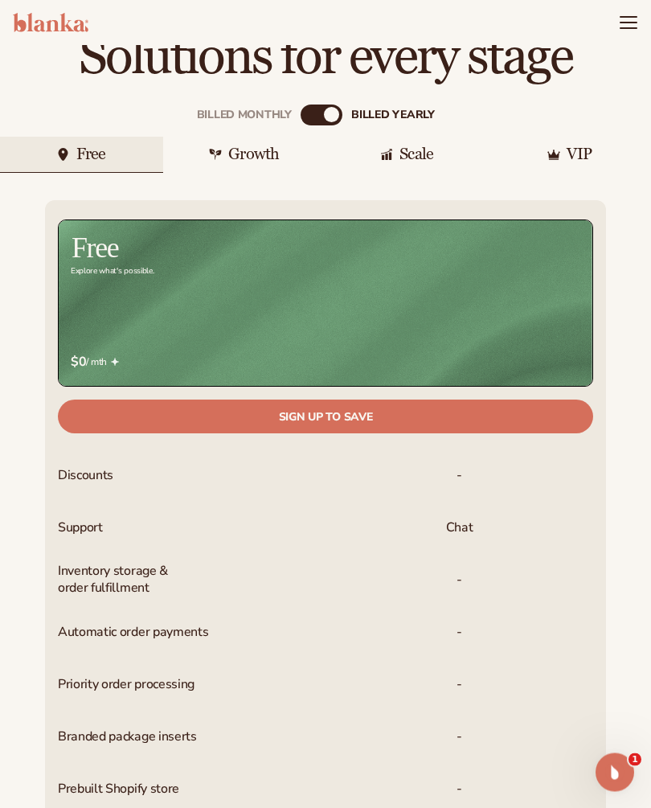
click at [267, 147] on div "Growth" at bounding box center [253, 155] width 51 height 16
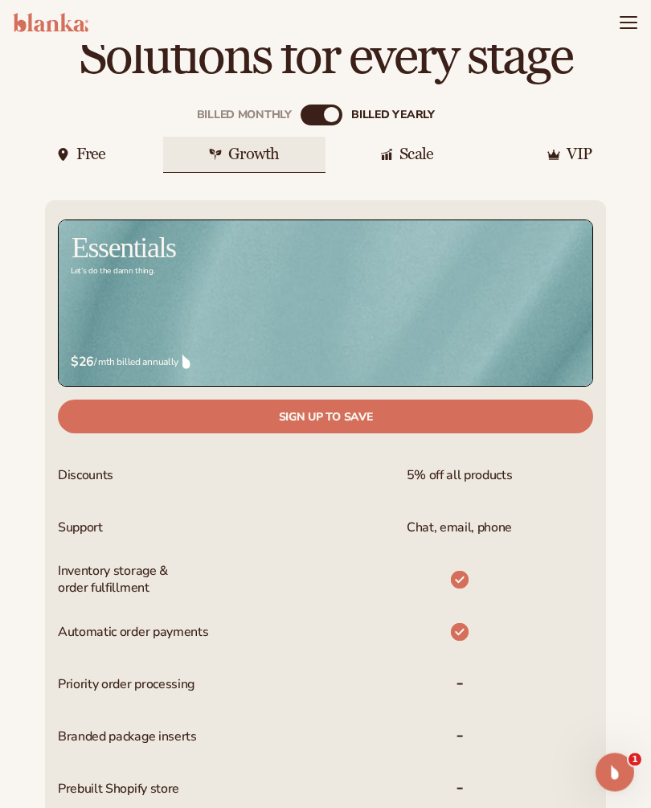
scroll to position [493, 0]
click at [420, 146] on div "Scale" at bounding box center [416, 154] width 34 height 16
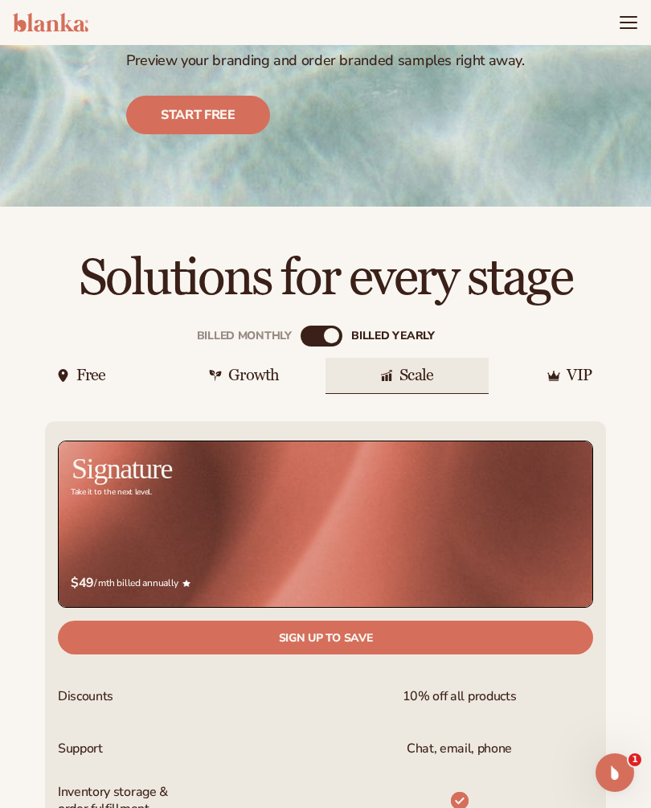
scroll to position [268, 0]
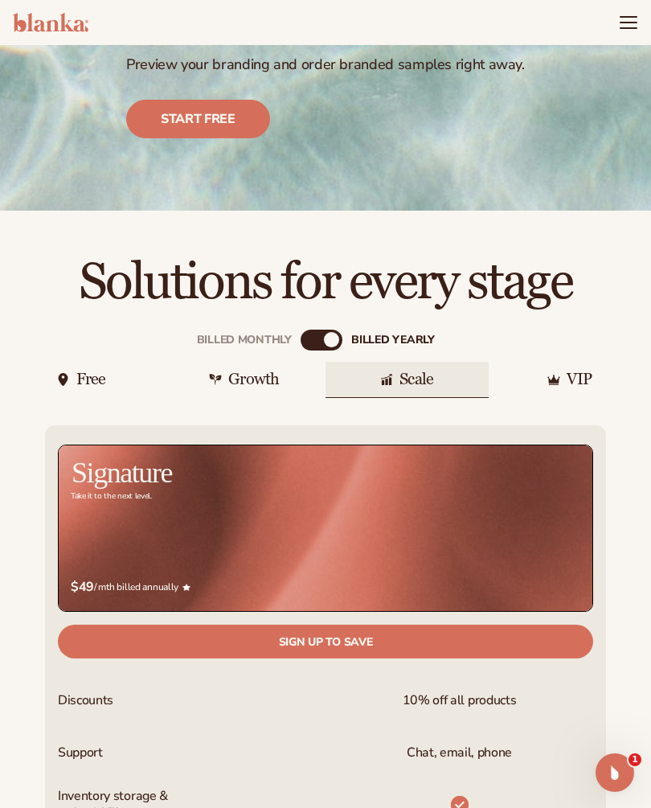
click at [313, 332] on div "Billed Monthly" at bounding box center [309, 340] width 16 height 16
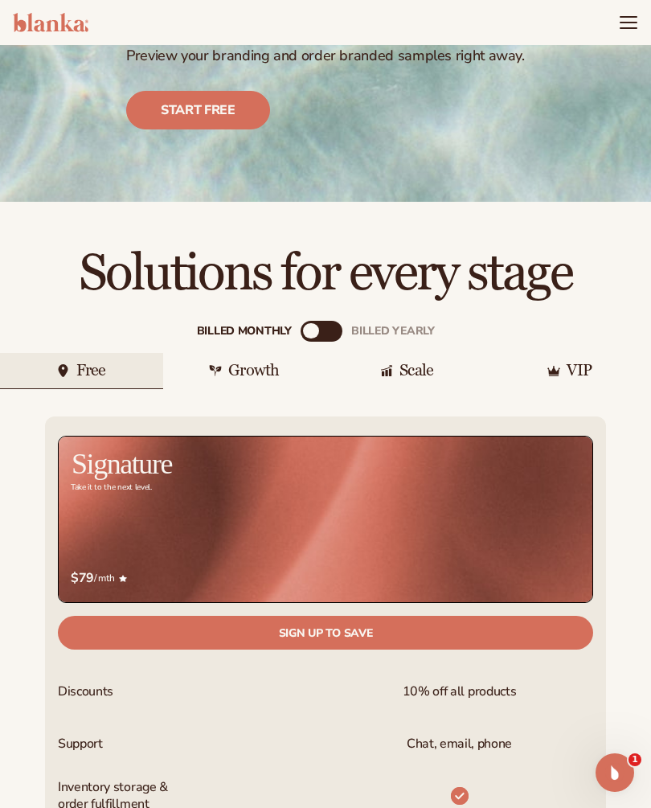
scroll to position [274, 0]
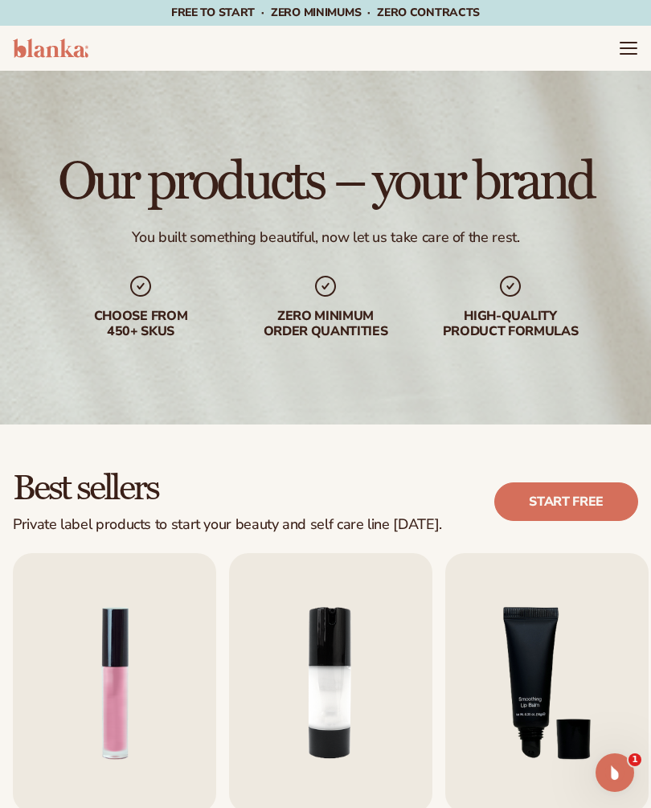
click at [620, 56] on icon "Menu" at bounding box center [628, 48] width 19 height 19
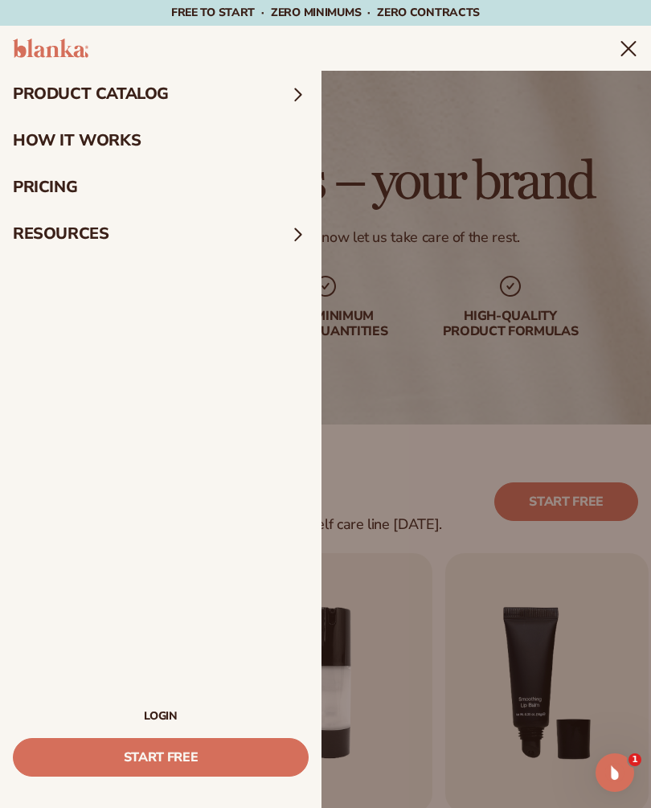
click at [283, 88] on summary "product catalog" at bounding box center [160, 94] width 321 height 47
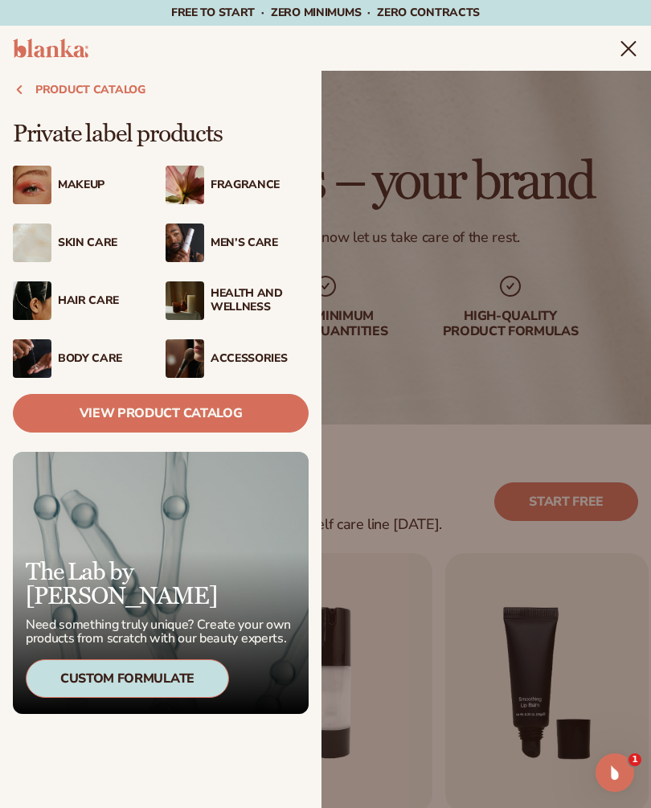
click at [624, 44] on icon "Menu" at bounding box center [629, 49] width 14 height 14
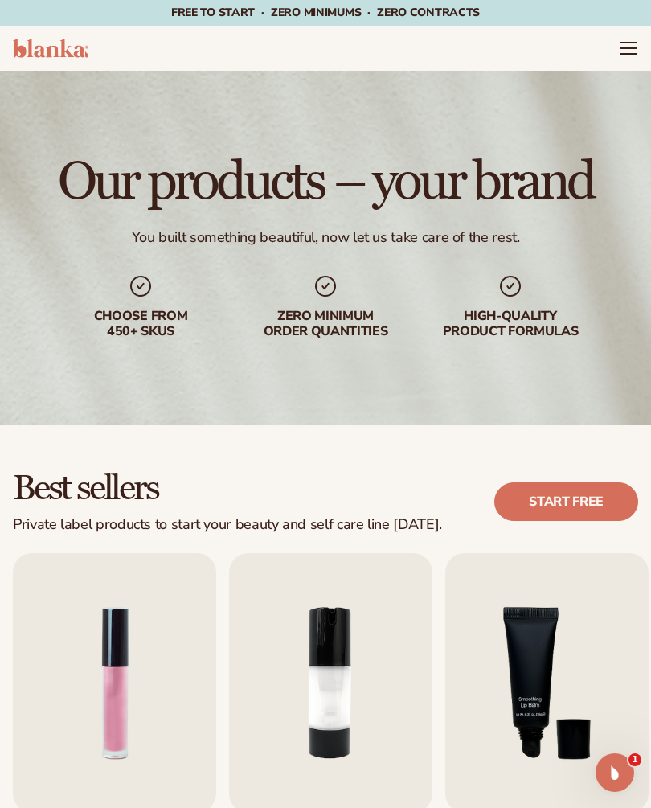
click at [621, 55] on icon "Menu" at bounding box center [628, 48] width 19 height 19
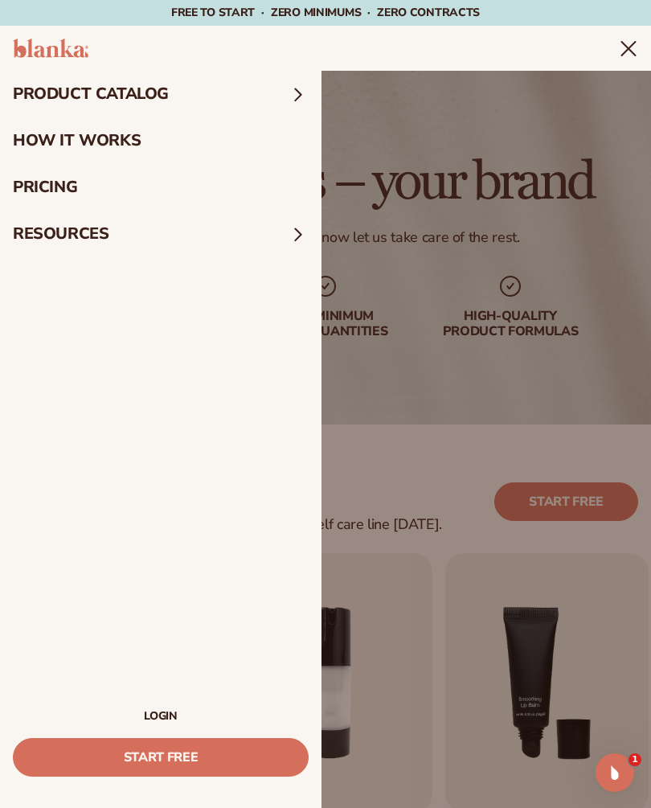
click at [248, 92] on summary "product catalog" at bounding box center [160, 94] width 321 height 47
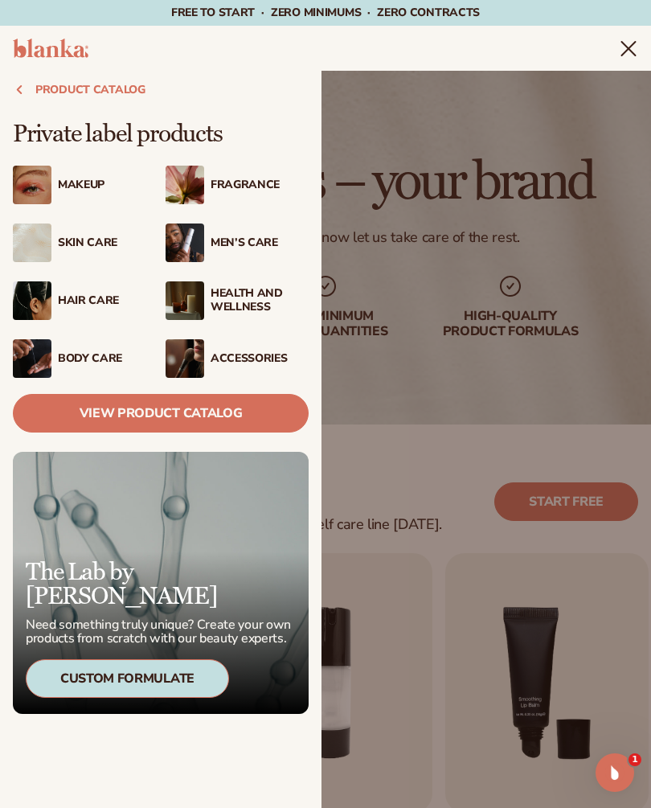
click at [101, 192] on div "Makeup" at bounding box center [107, 185] width 98 height 14
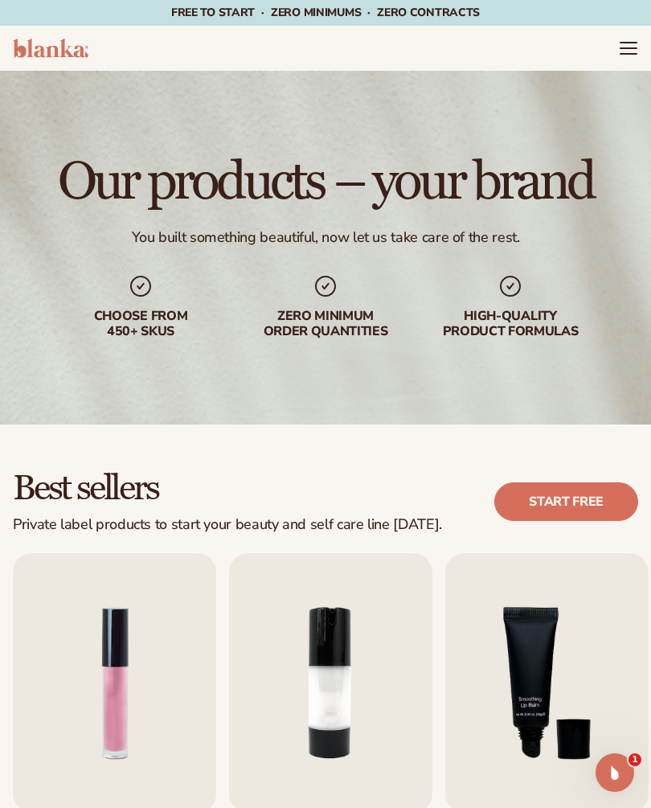
click at [65, 4] on div "Free to start · ZERO minimums · ZERO contracts · Free to start · ZERO minimums …" at bounding box center [325, 13] width 651 height 26
